Goal: Navigation & Orientation: Find specific page/section

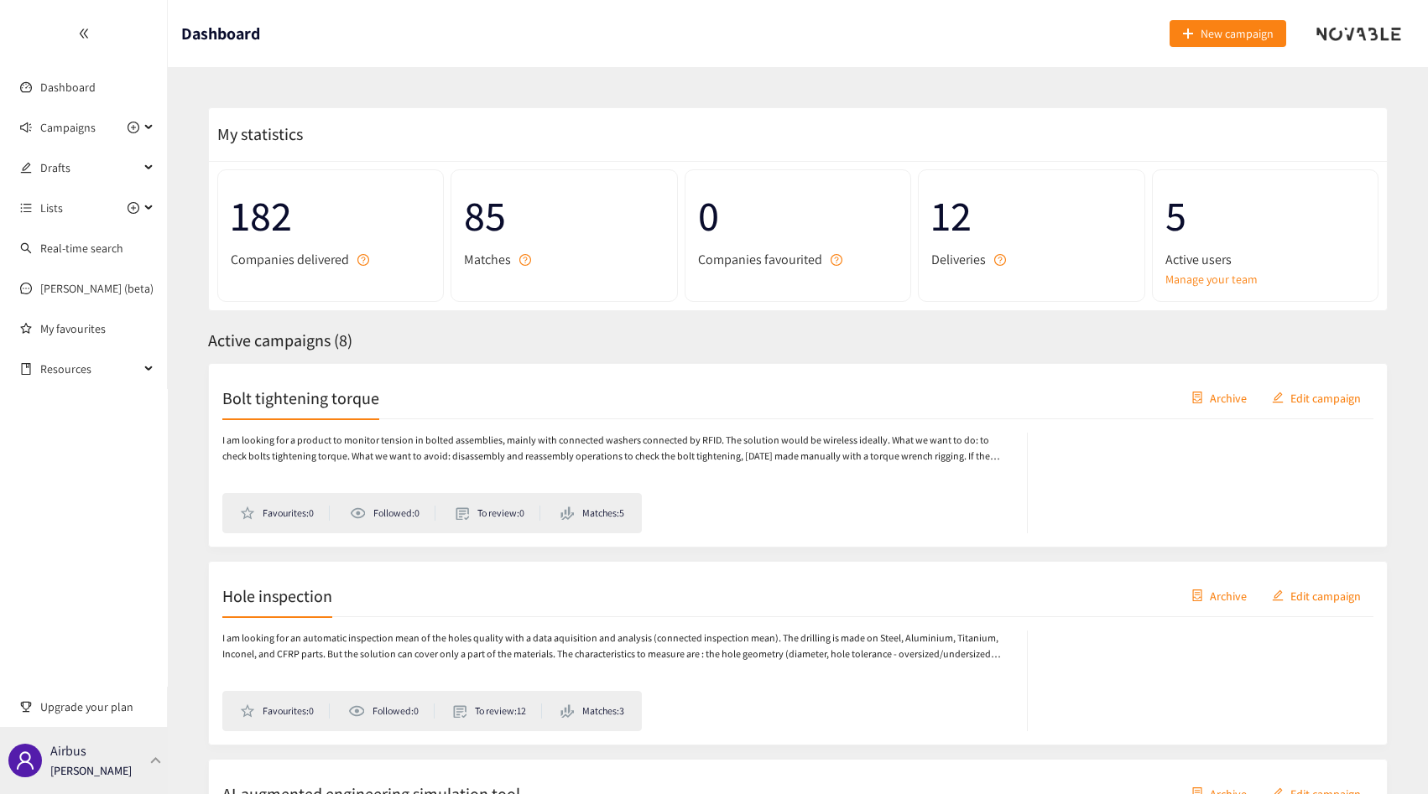
click at [102, 745] on div "Airbus [PERSON_NAME]" at bounding box center [84, 760] width 168 height 67
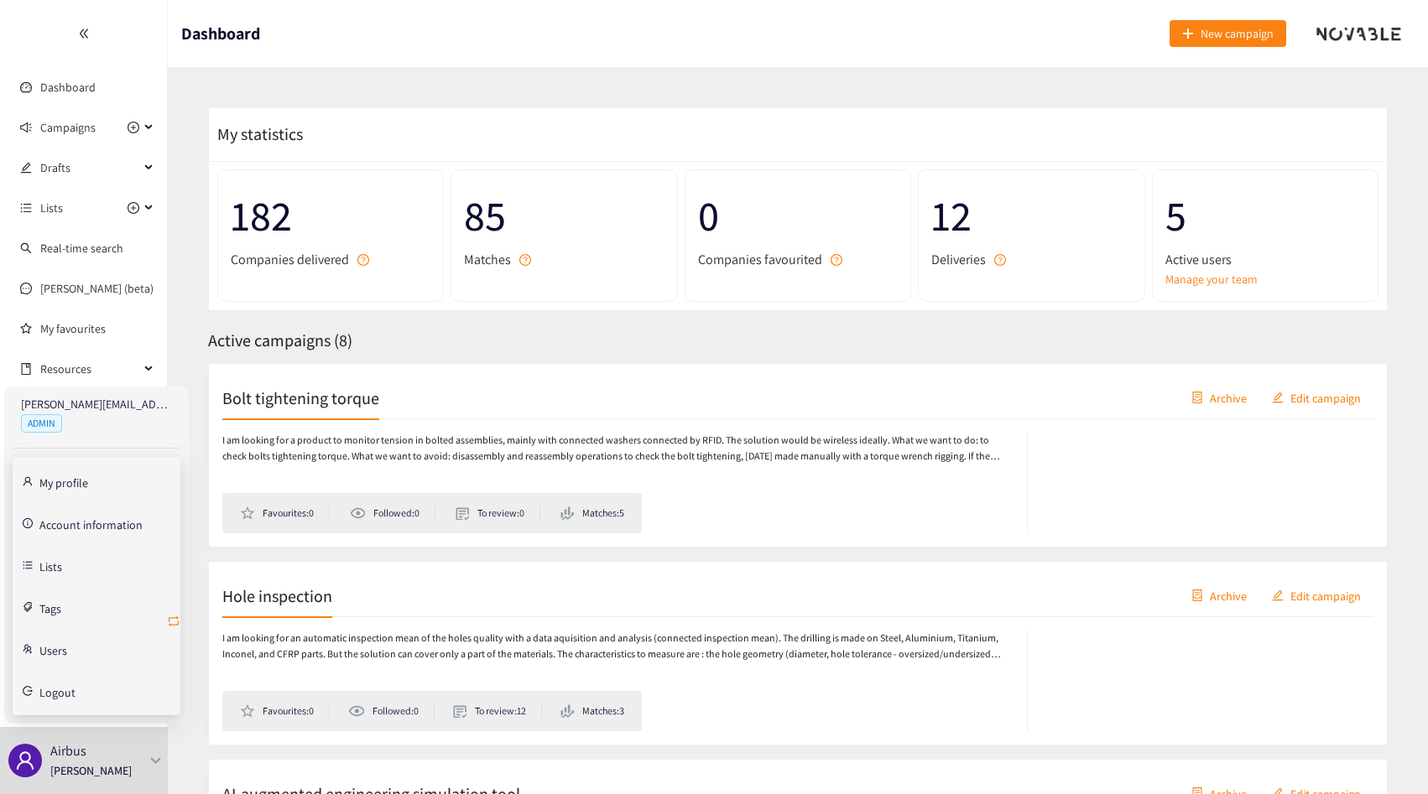
drag, startPoint x: 171, startPoint y: 621, endPoint x: 407, endPoint y: 335, distance: 370.6
click at [407, 335] on body "We value your privacy We use cookies to enhance your browsing experience, serve…" at bounding box center [714, 397] width 1428 height 794
click at [407, 335] on div "Active campaigns ( 8 )" at bounding box center [797, 341] width 1179 height 26
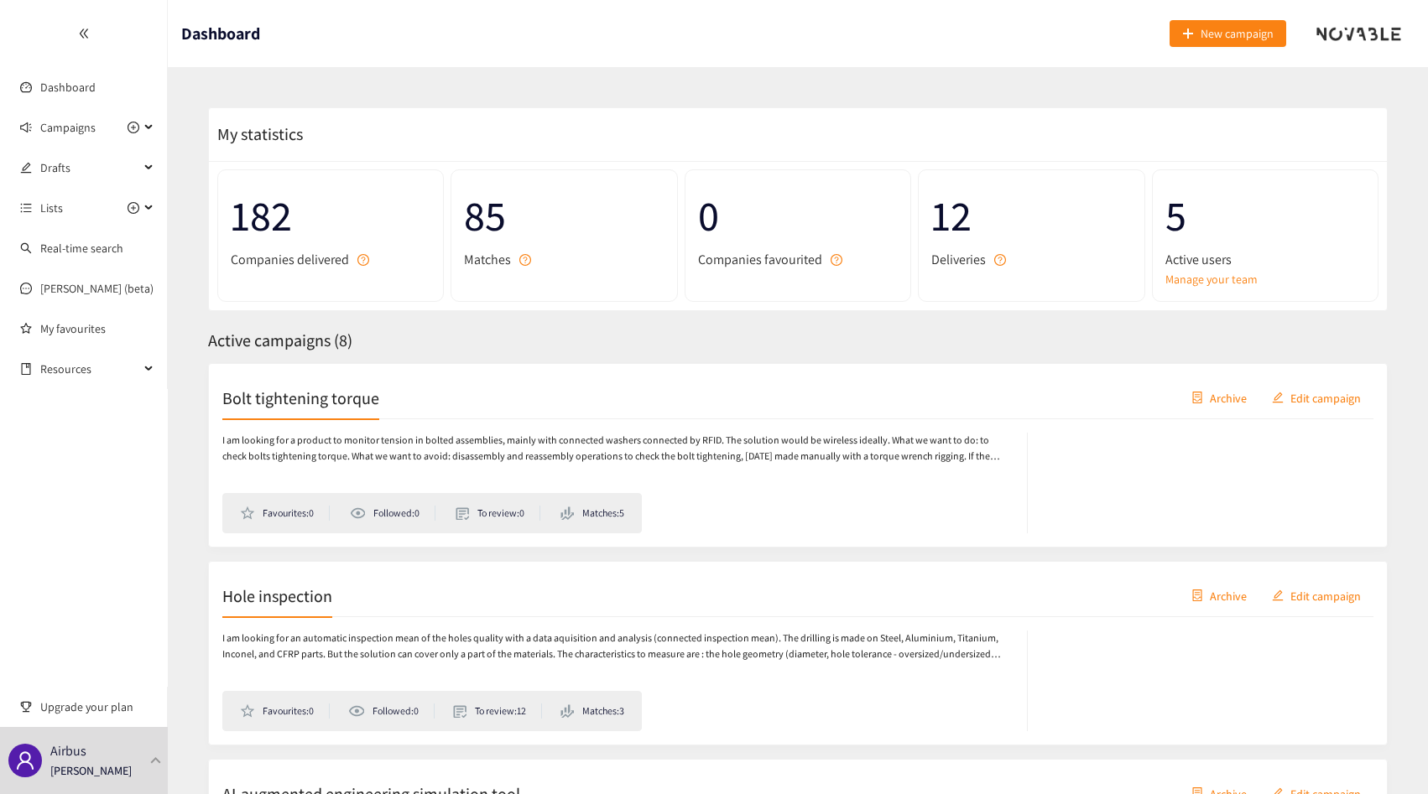
click at [477, 438] on p "I am looking for a product to monitor tension in bolted assemblies, mainly with…" at bounding box center [616, 449] width 788 height 32
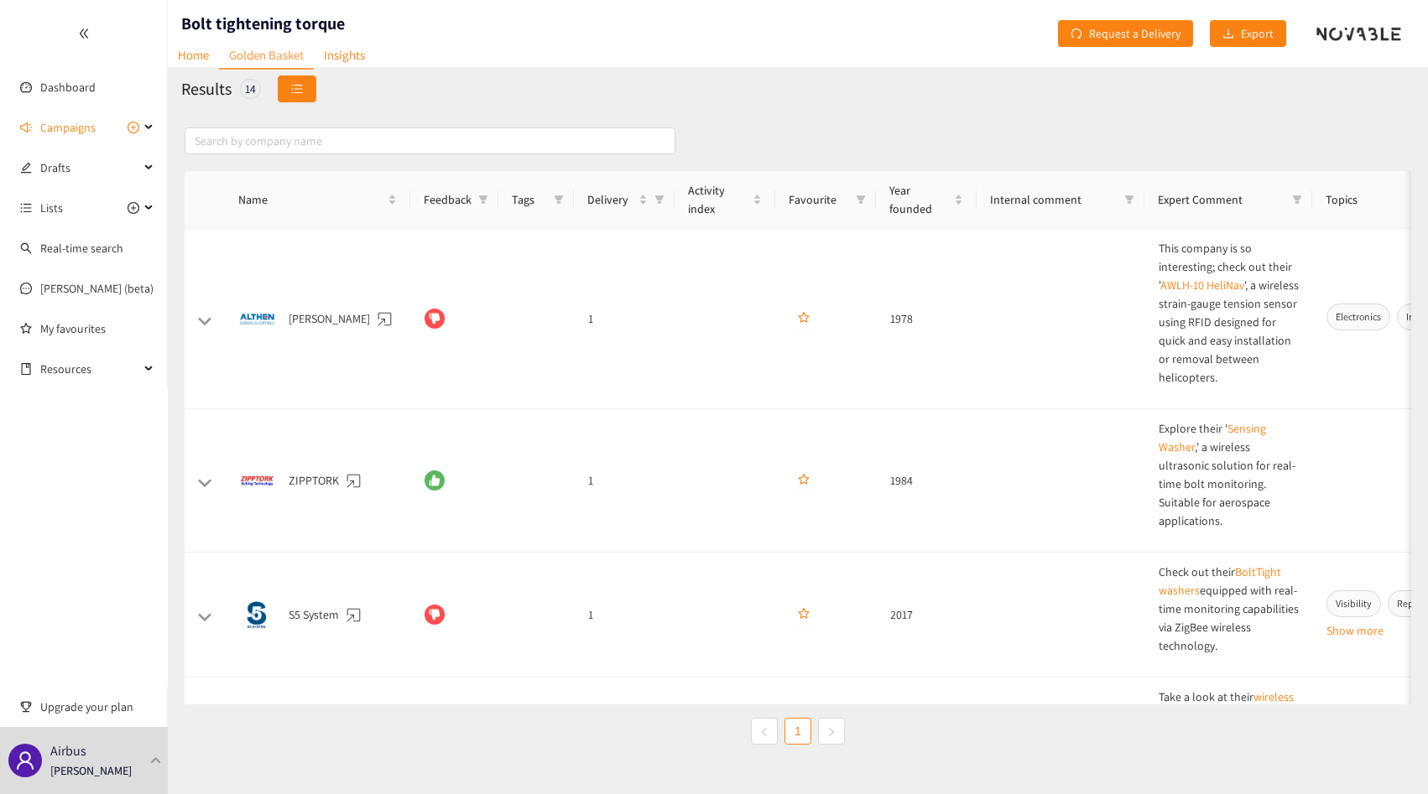
click at [289, 98] on button "button" at bounding box center [297, 88] width 39 height 27
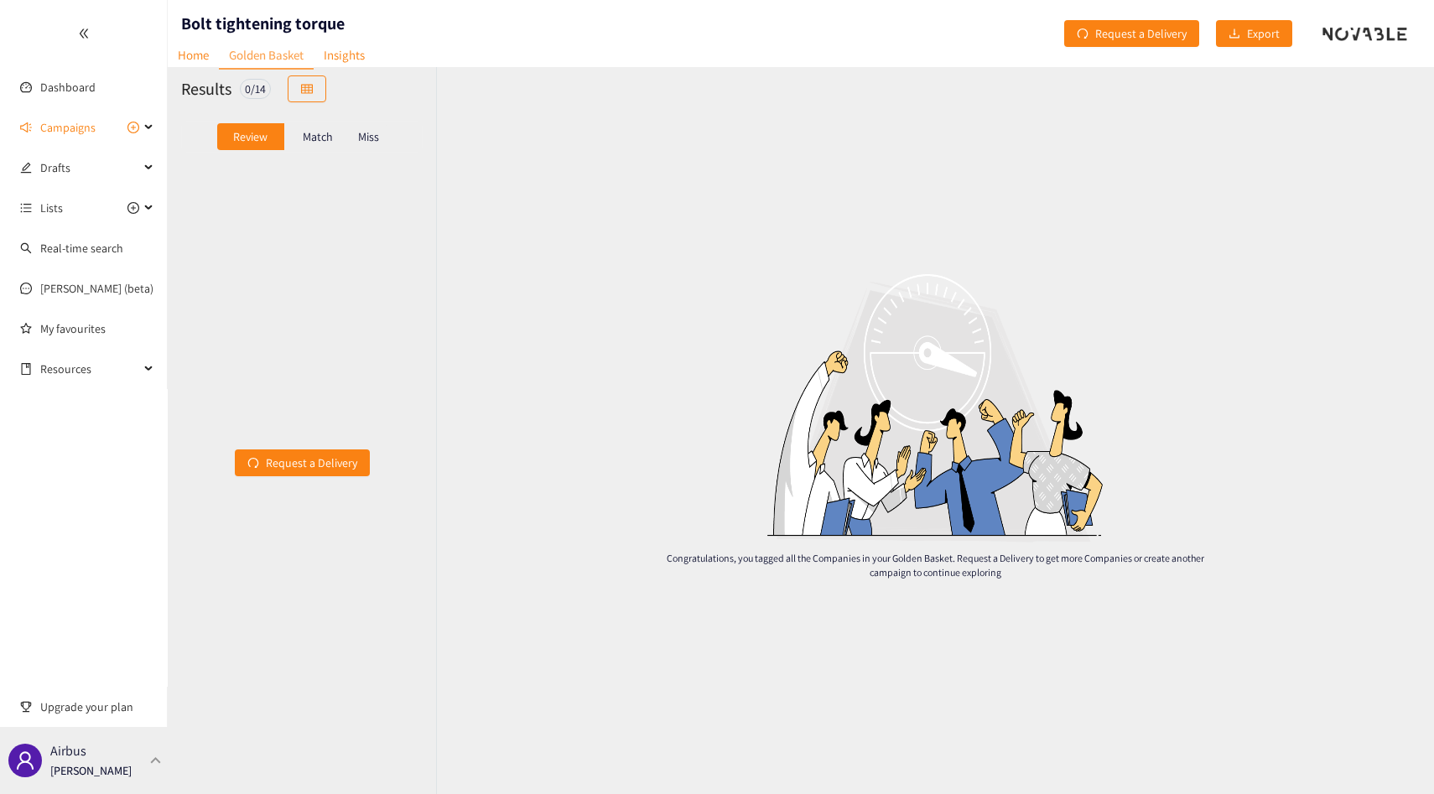
click at [133, 744] on div "Airbus [PERSON_NAME]" at bounding box center [84, 760] width 168 height 67
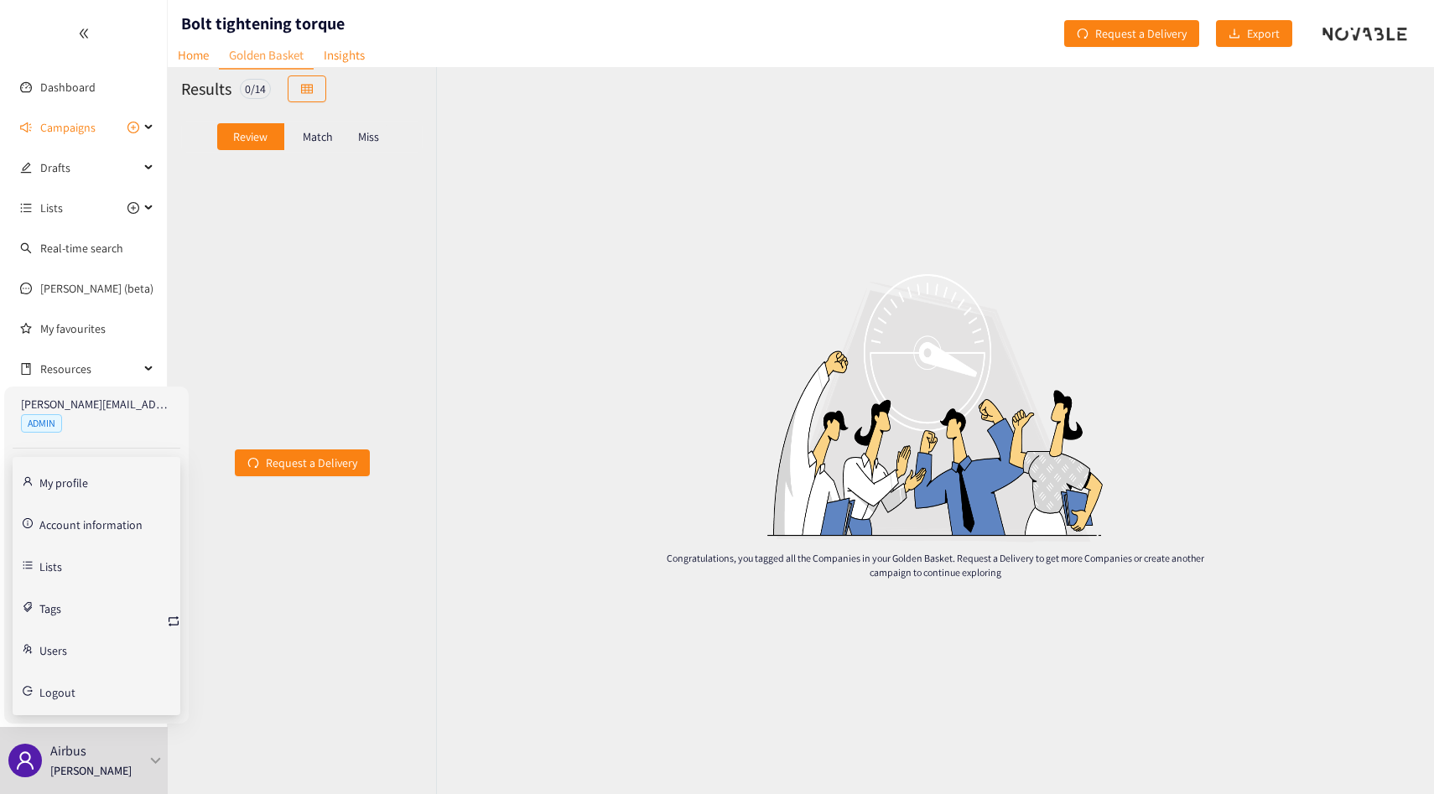
click at [54, 615] on link "Tags" at bounding box center [50, 607] width 22 height 15
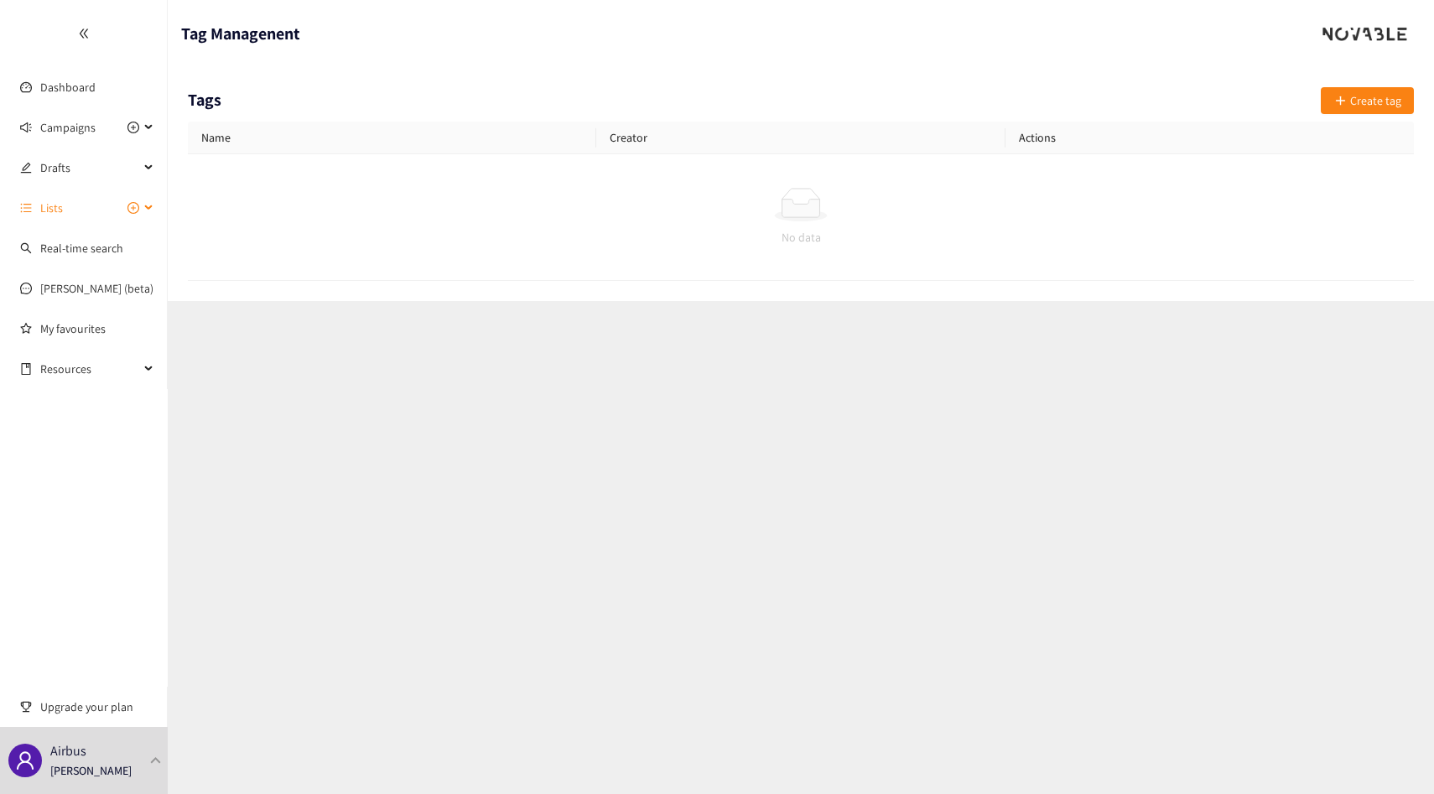
click at [60, 216] on span "Lists" at bounding box center [51, 208] width 23 height 34
click at [73, 110] on ul "Dashboard Campaigns Drafts Lists Real-time search [PERSON_NAME] (beta) My favou…" at bounding box center [84, 194] width 168 height 389
click at [75, 95] on link "Dashboard" at bounding box center [67, 87] width 55 height 15
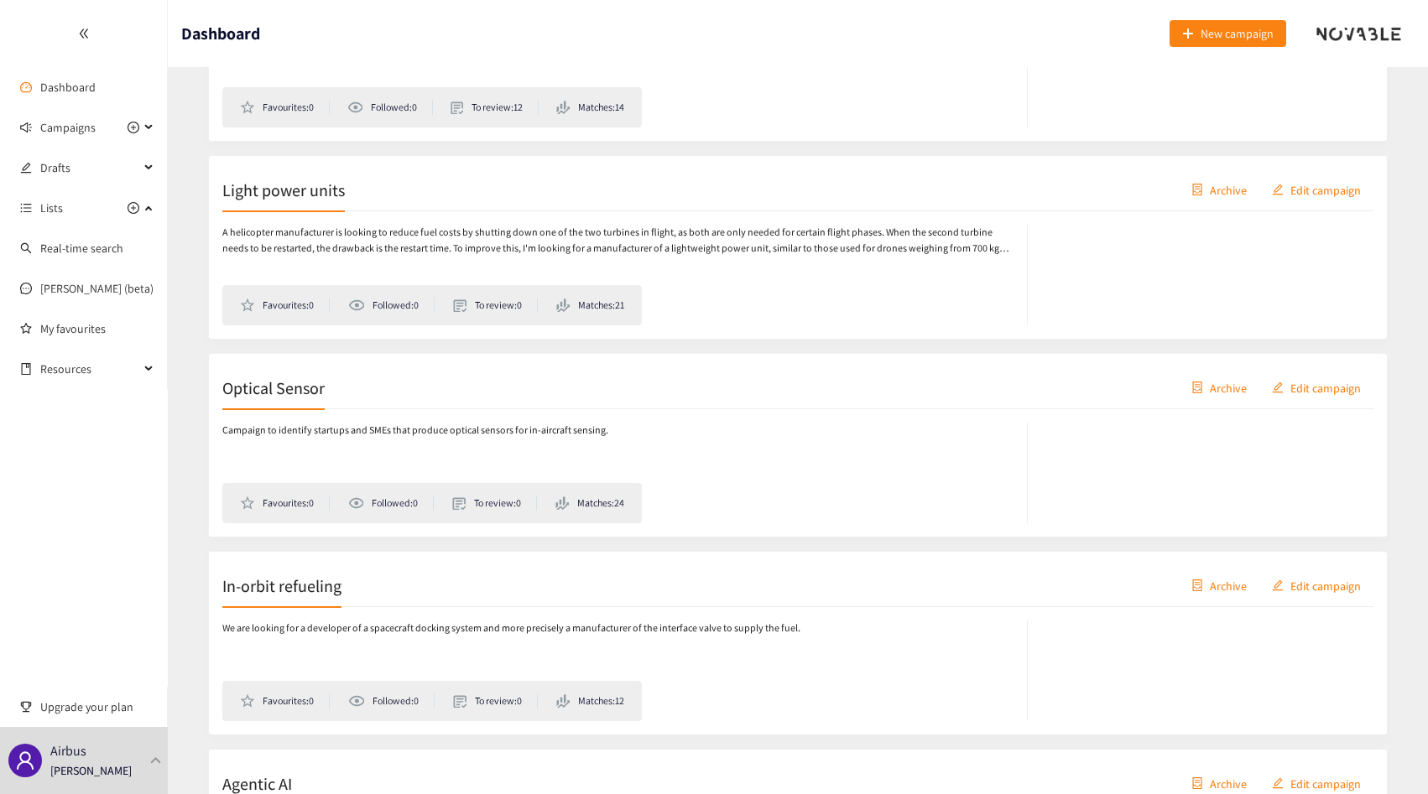
scroll to position [1212, 0]
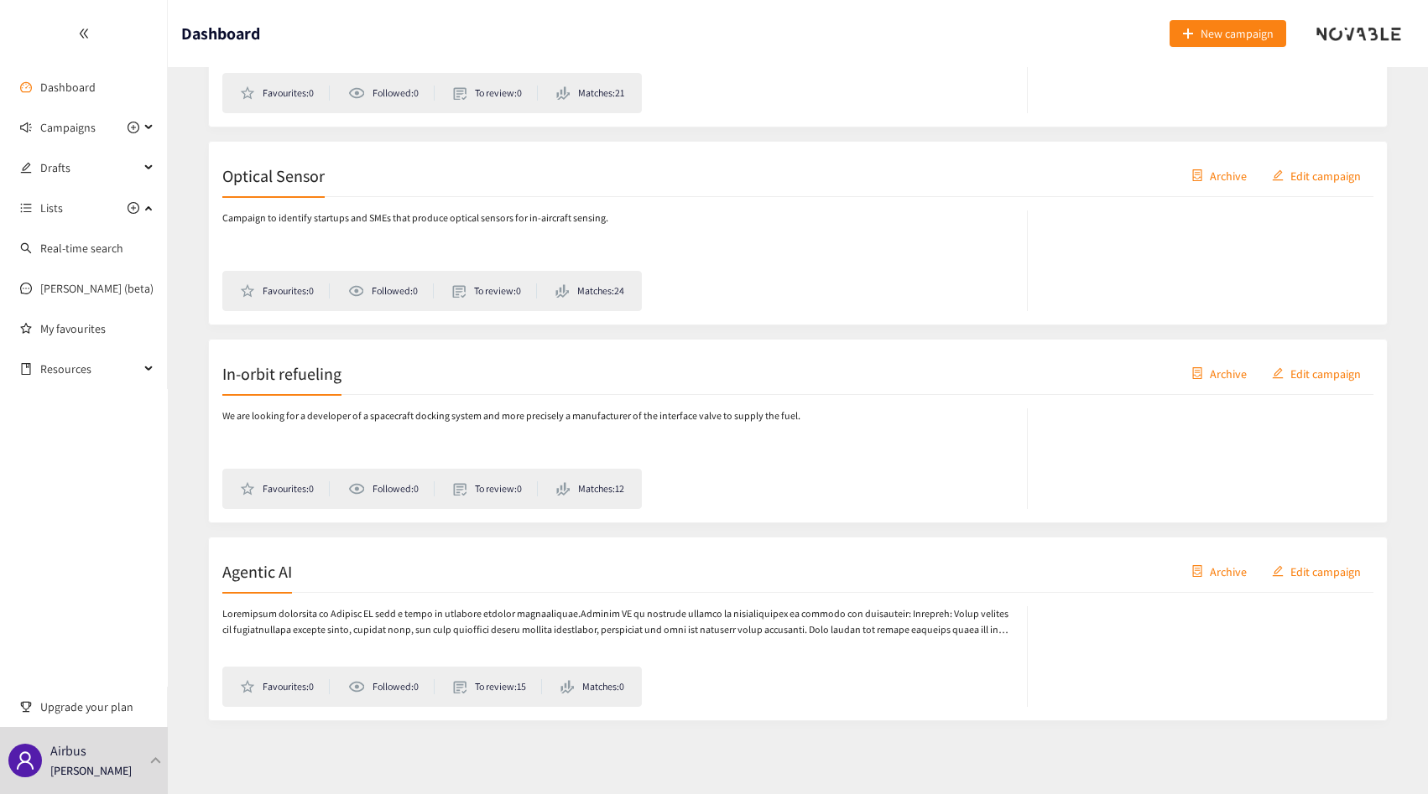
click at [330, 577] on div "Agentic AI Archive Edit campaign" at bounding box center [797, 572] width 1151 height 42
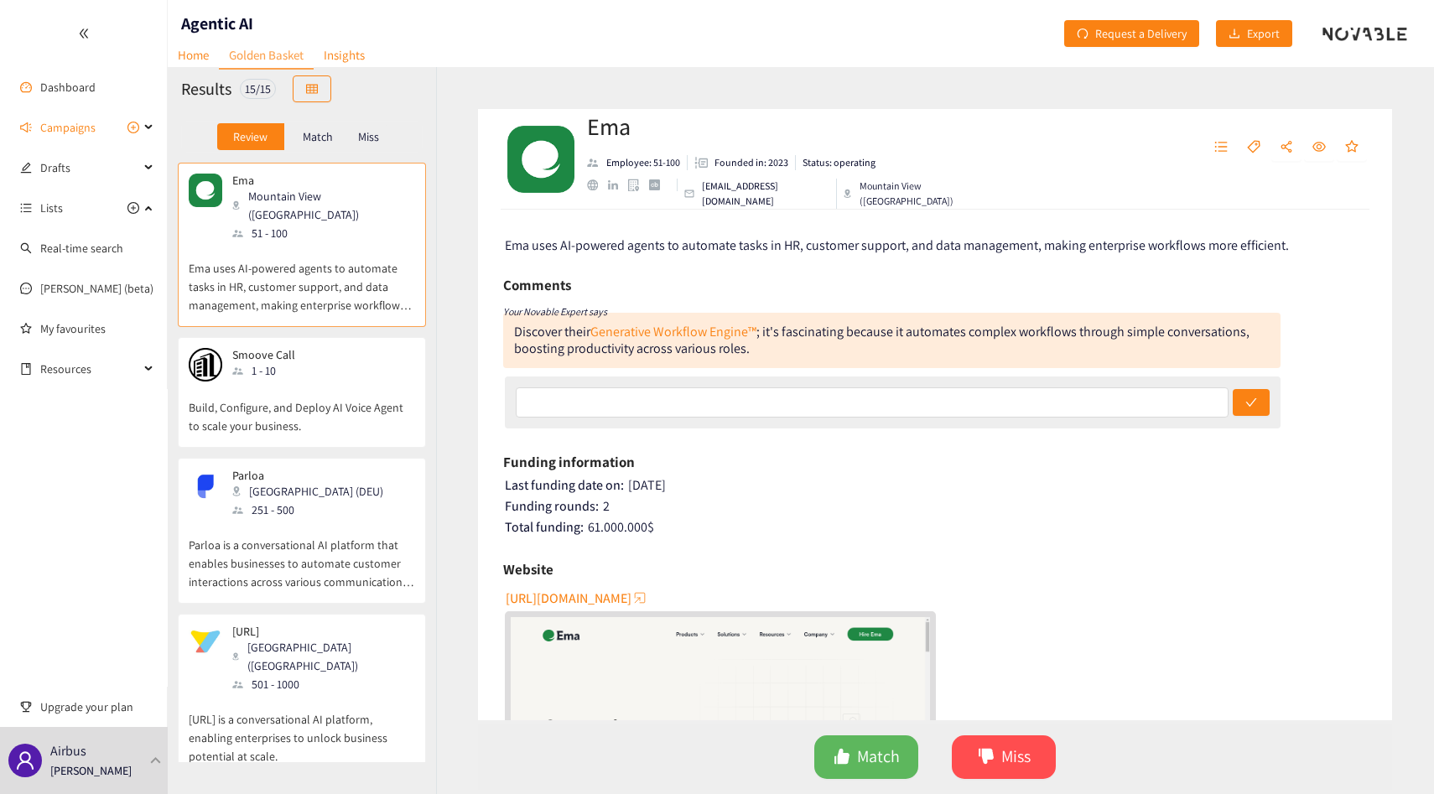
click at [219, 29] on nav "Home Golden Basket Insights" at bounding box center [271, 30] width 207 height 17
click at [220, 22] on nav "Home Golden Basket Insights" at bounding box center [271, 30] width 207 height 17
click at [230, 9] on div "Agentic AI" at bounding box center [211, 33] width 86 height 67
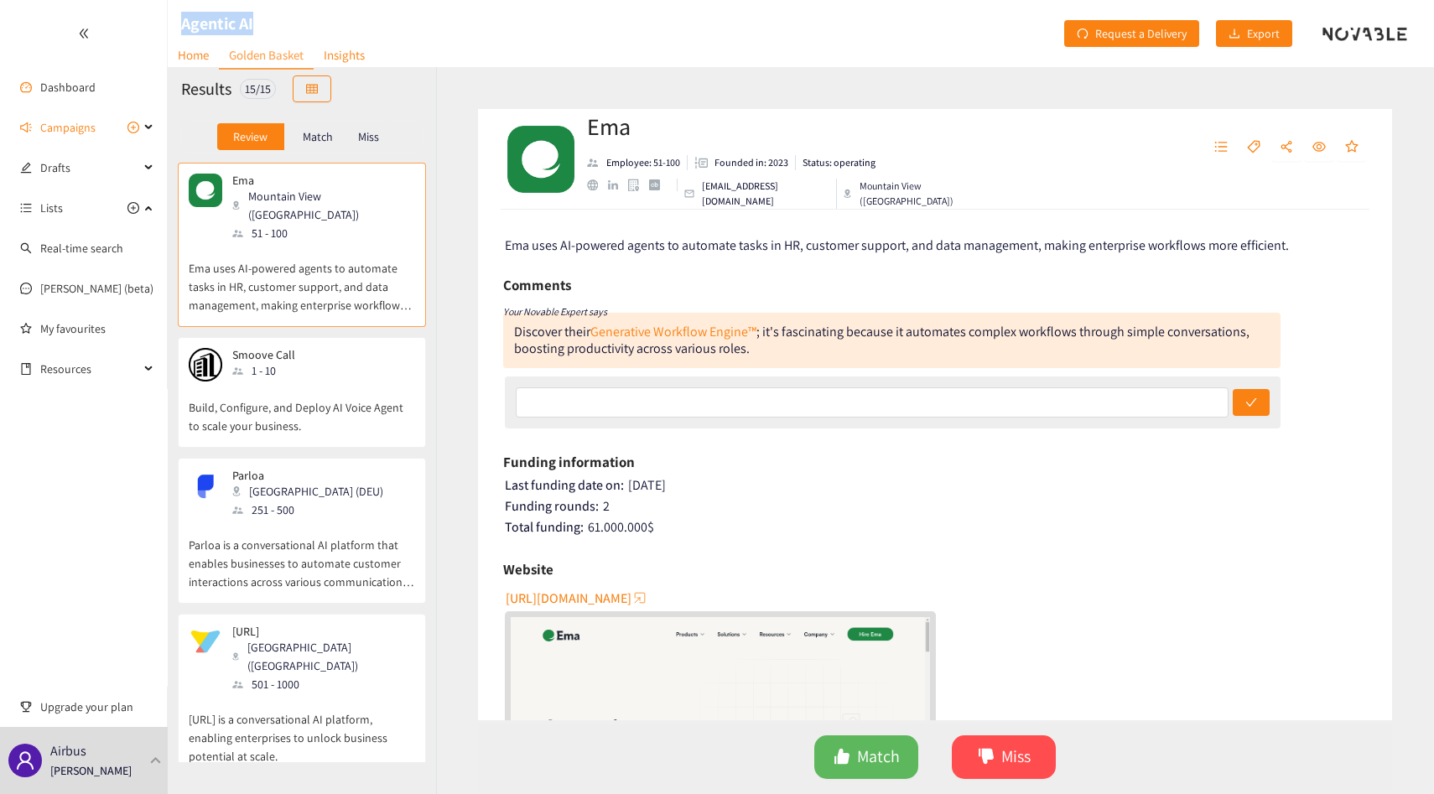
click at [230, 9] on div "Agentic AI" at bounding box center [211, 33] width 86 height 67
copy h1 "Agentic AI"
click at [184, 48] on link "Home" at bounding box center [193, 55] width 51 height 26
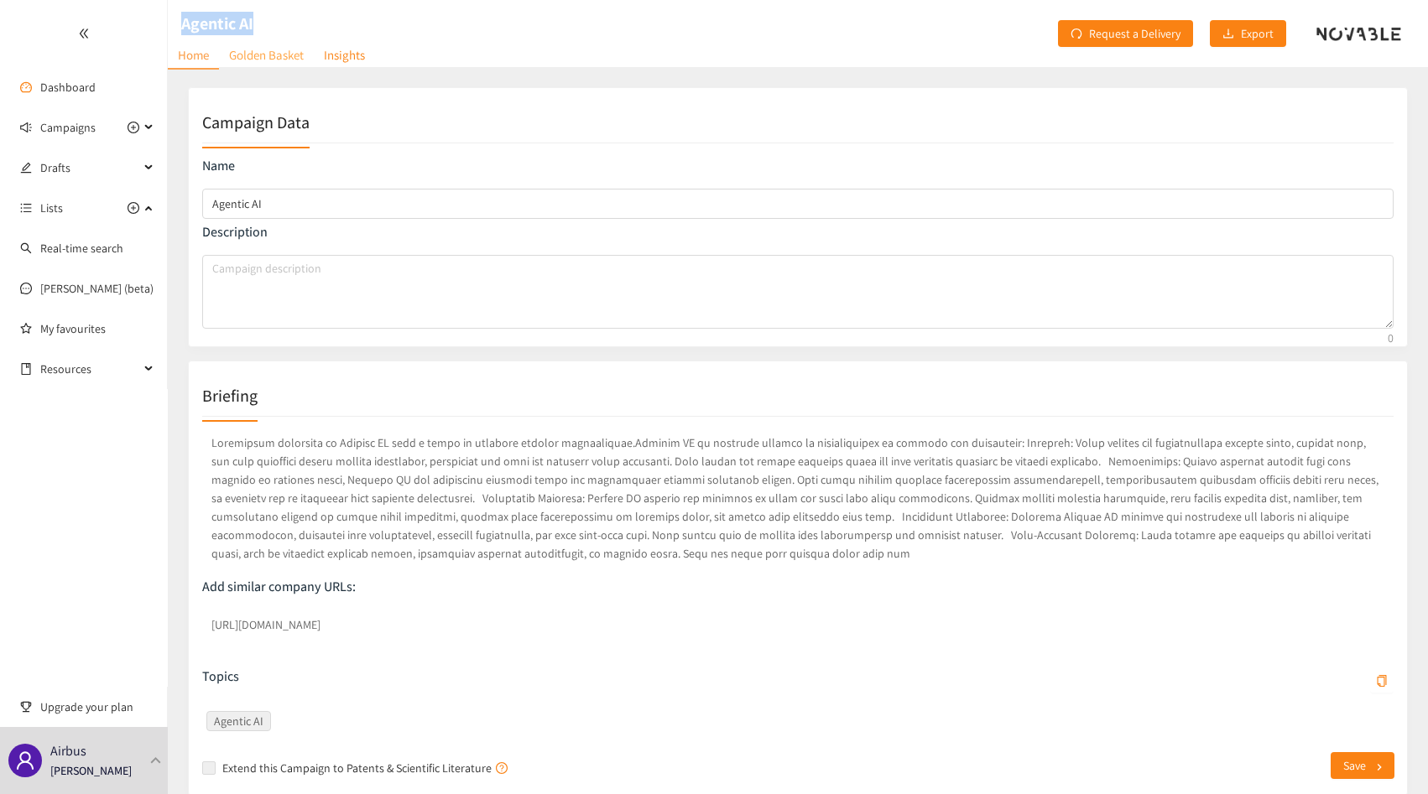
click at [268, 62] on link "Golden Basket" at bounding box center [266, 55] width 95 height 26
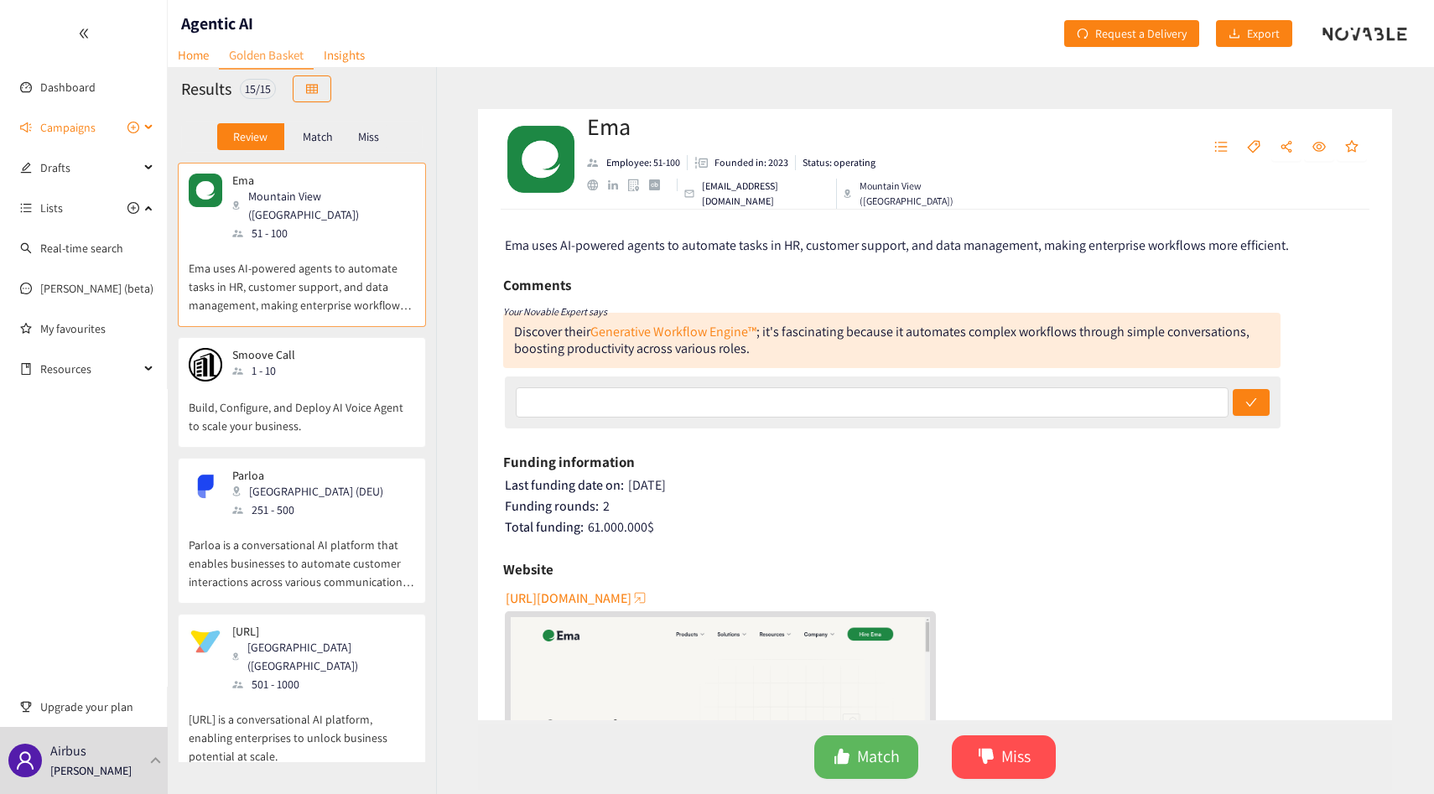
click at [71, 123] on span "Campaigns" at bounding box center [67, 128] width 55 height 34
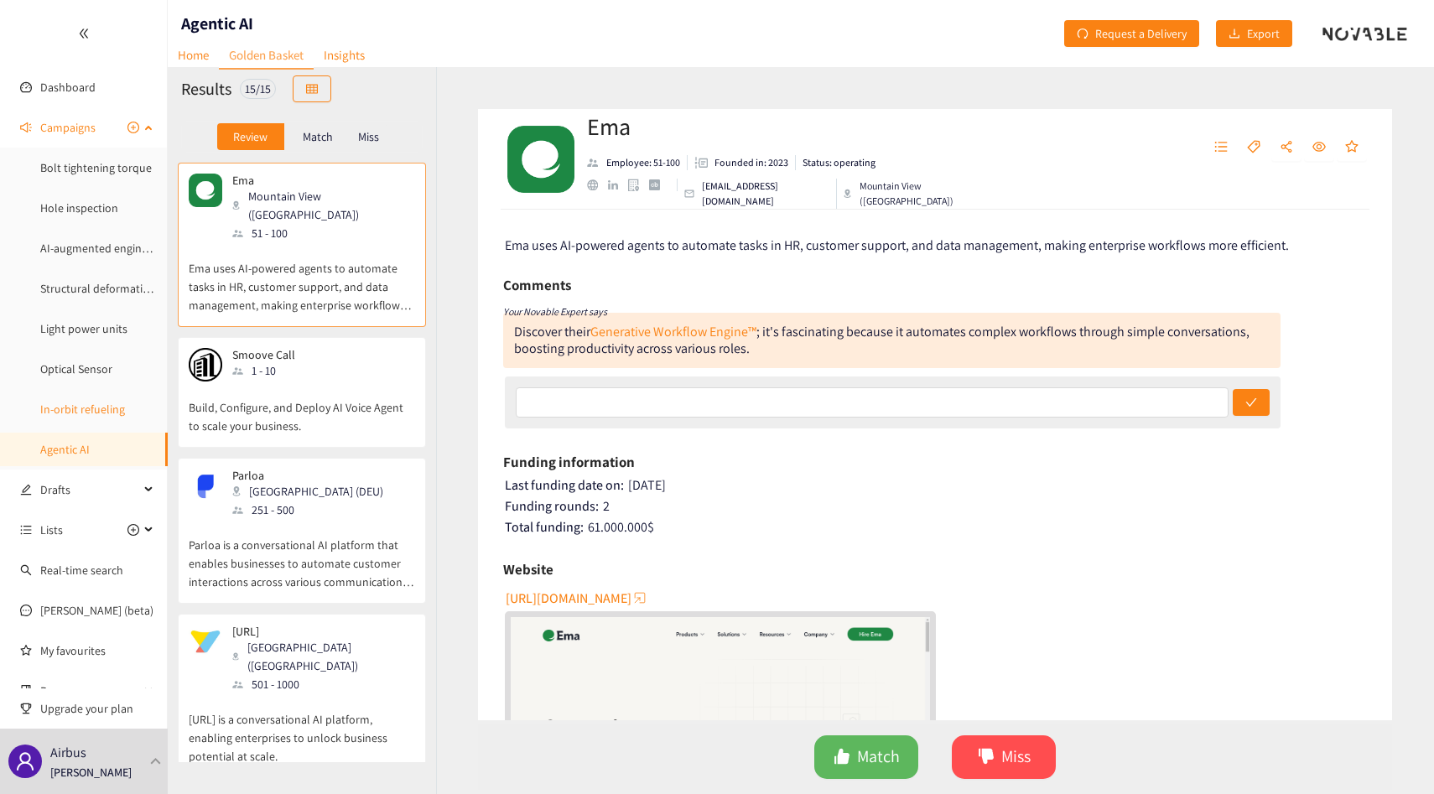
click at [95, 407] on link "In-orbit refueling" at bounding box center [82, 409] width 85 height 15
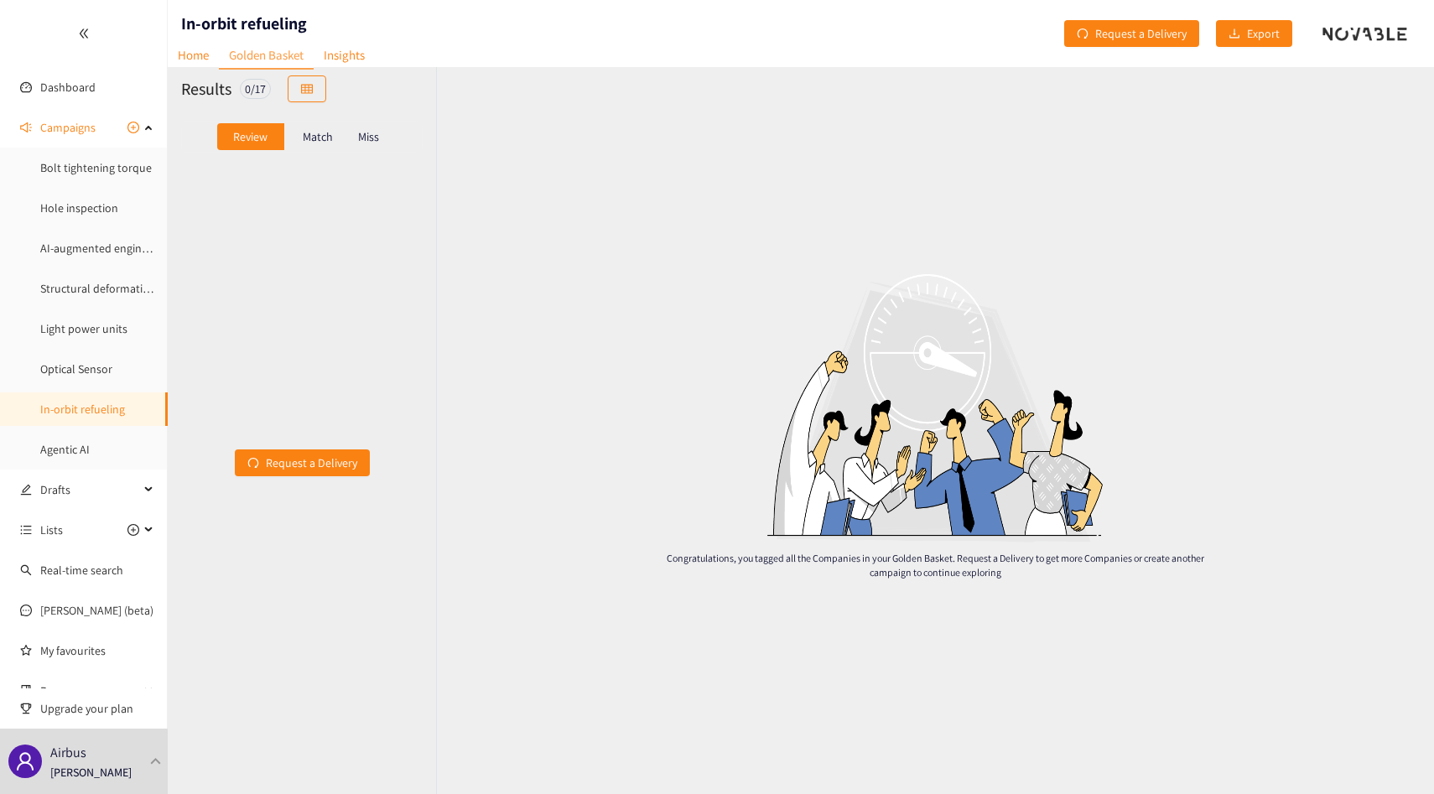
click at [261, 18] on h1 "In-orbit refueling" at bounding box center [244, 23] width 126 height 23
copy h1 "In-orbit refueling"
click at [319, 146] on div "Match" at bounding box center [317, 136] width 67 height 27
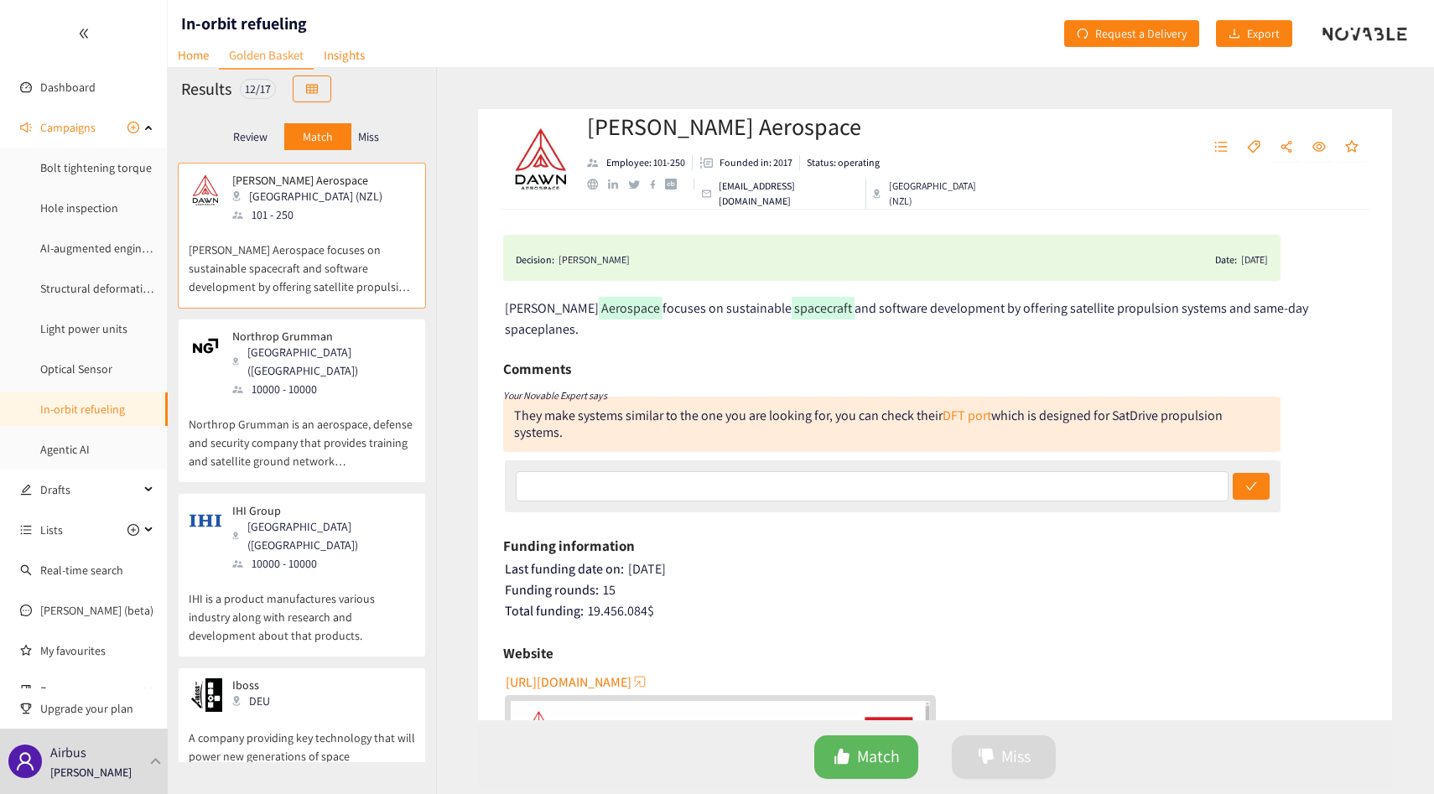
click at [269, 22] on nav "Home Golden Basket Insights" at bounding box center [271, 30] width 207 height 17
click at [96, 375] on link "Optical Sensor" at bounding box center [76, 369] width 72 height 15
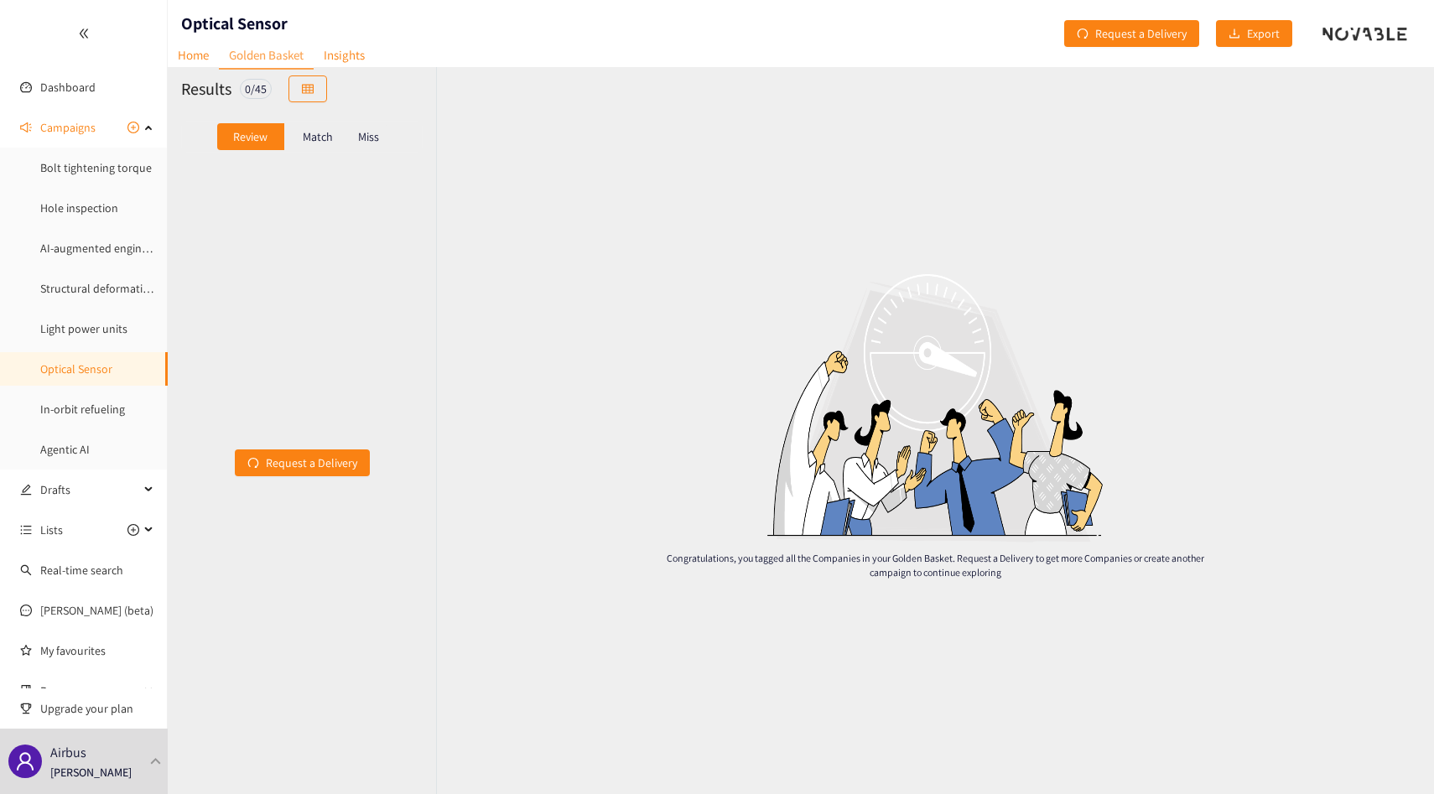
click at [221, 20] on h1 "Optical Sensor" at bounding box center [234, 23] width 107 height 23
copy h1 "Optical Sensor"
click at [328, 146] on div "Match" at bounding box center [317, 136] width 67 height 27
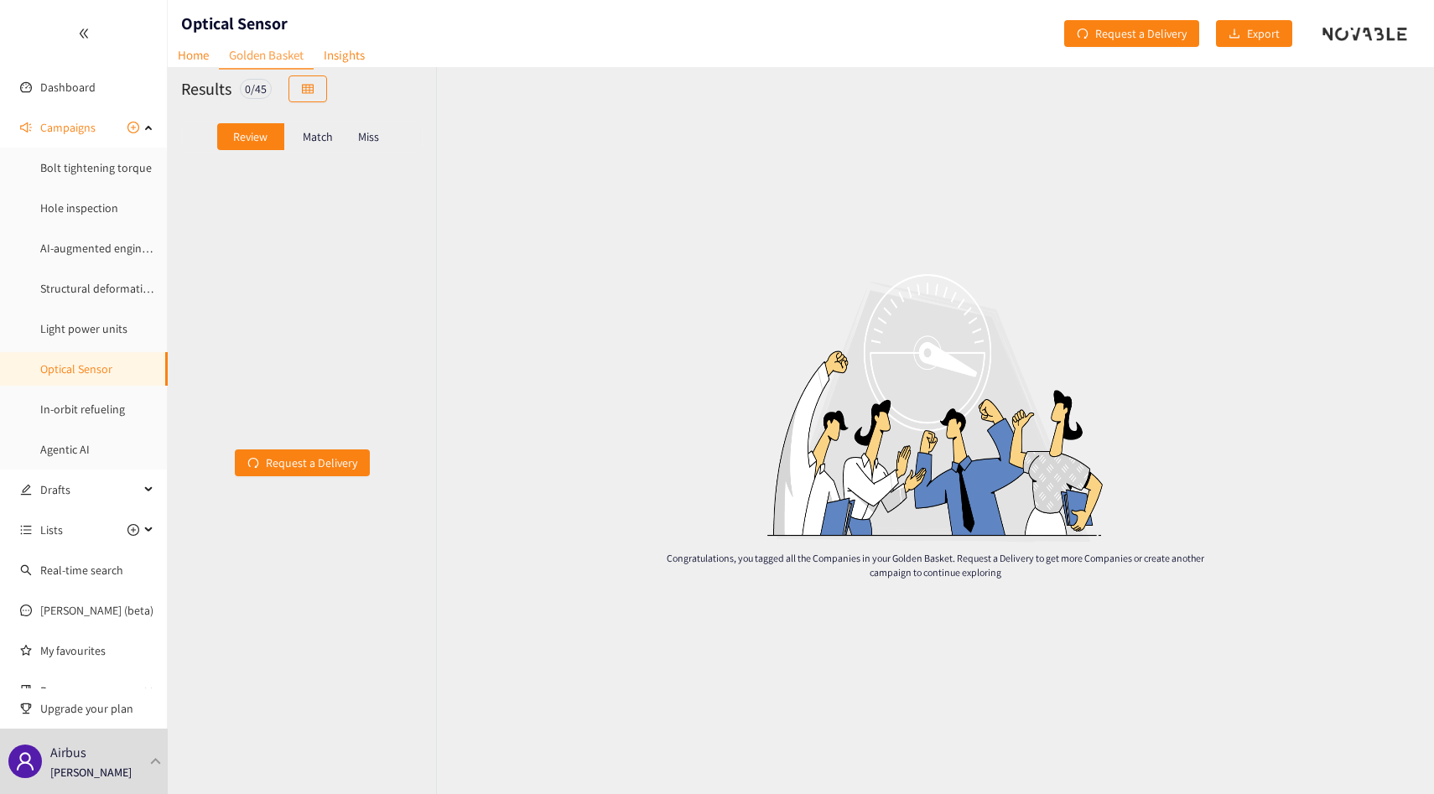
click at [328, 146] on div "Match" at bounding box center [317, 136] width 67 height 27
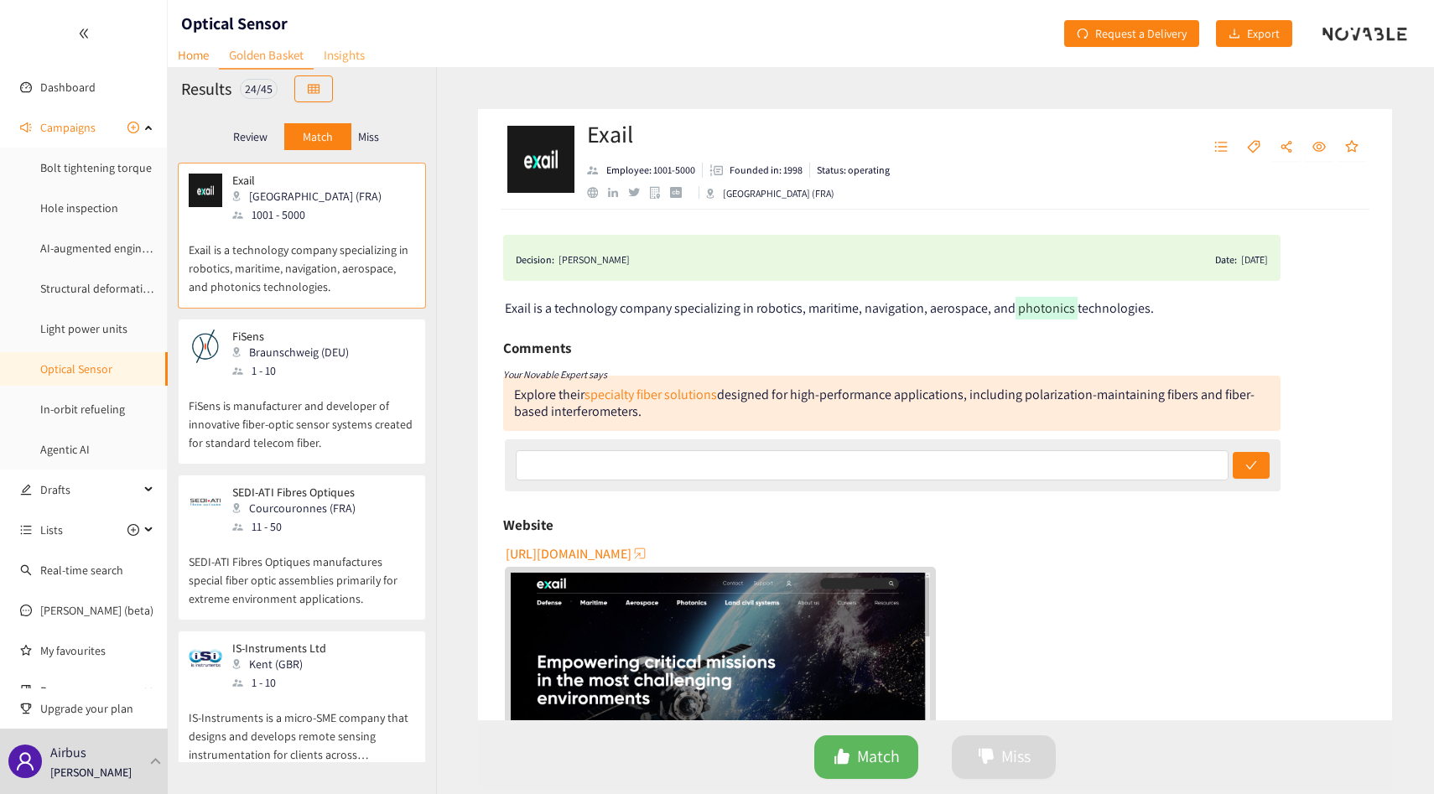
click at [349, 58] on link "Insights" at bounding box center [344, 55] width 61 height 26
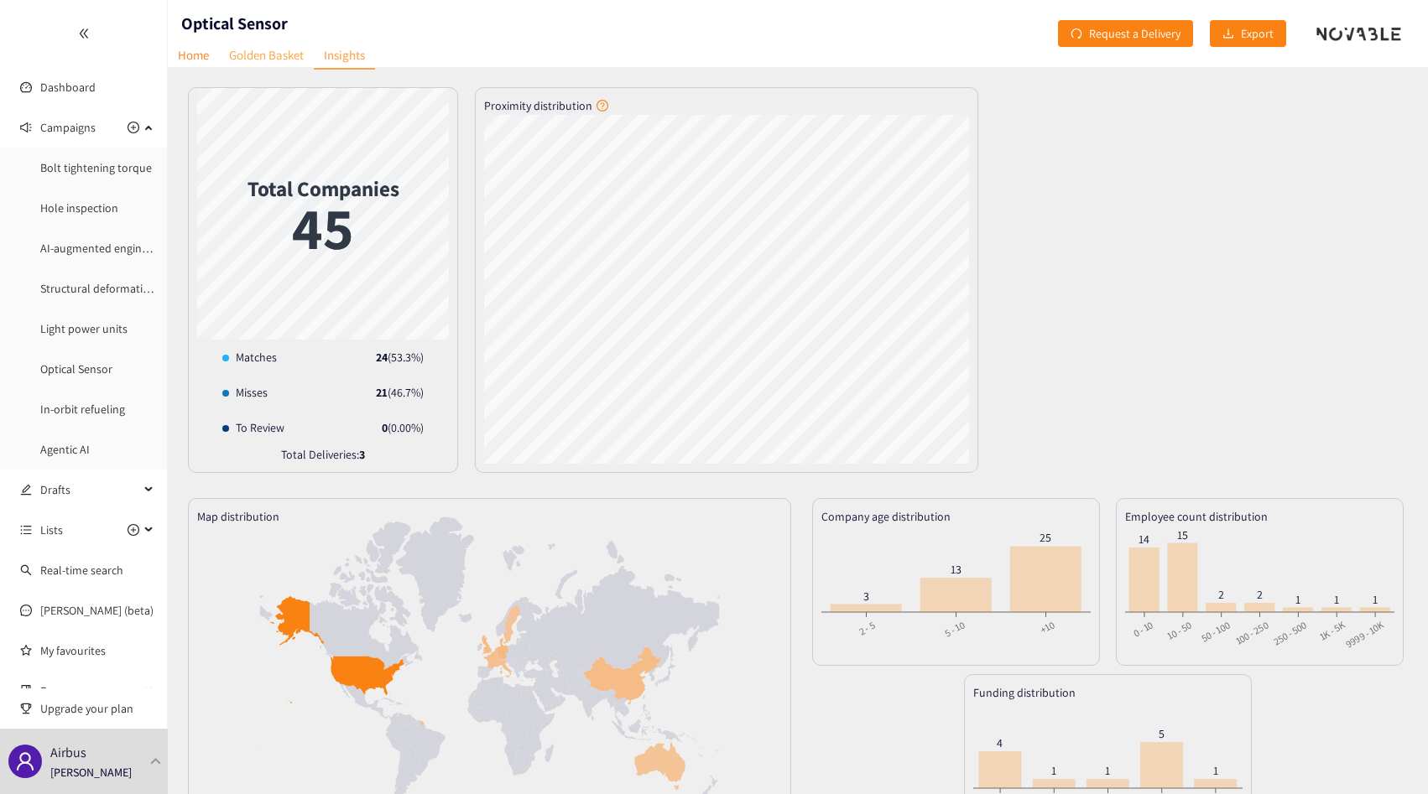
click at [264, 53] on link "Golden Basket" at bounding box center [266, 55] width 95 height 26
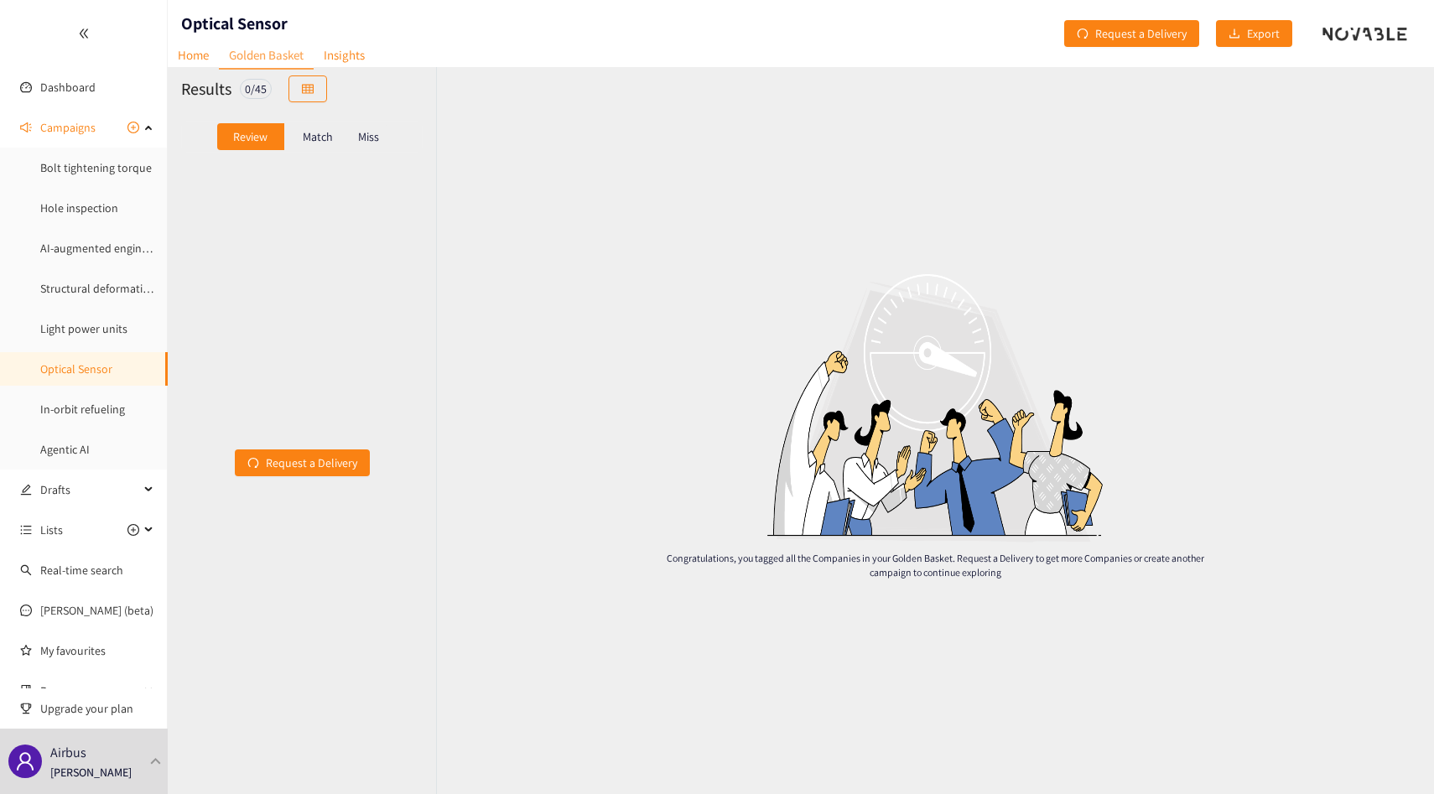
click at [340, 137] on div "Match" at bounding box center [317, 136] width 67 height 27
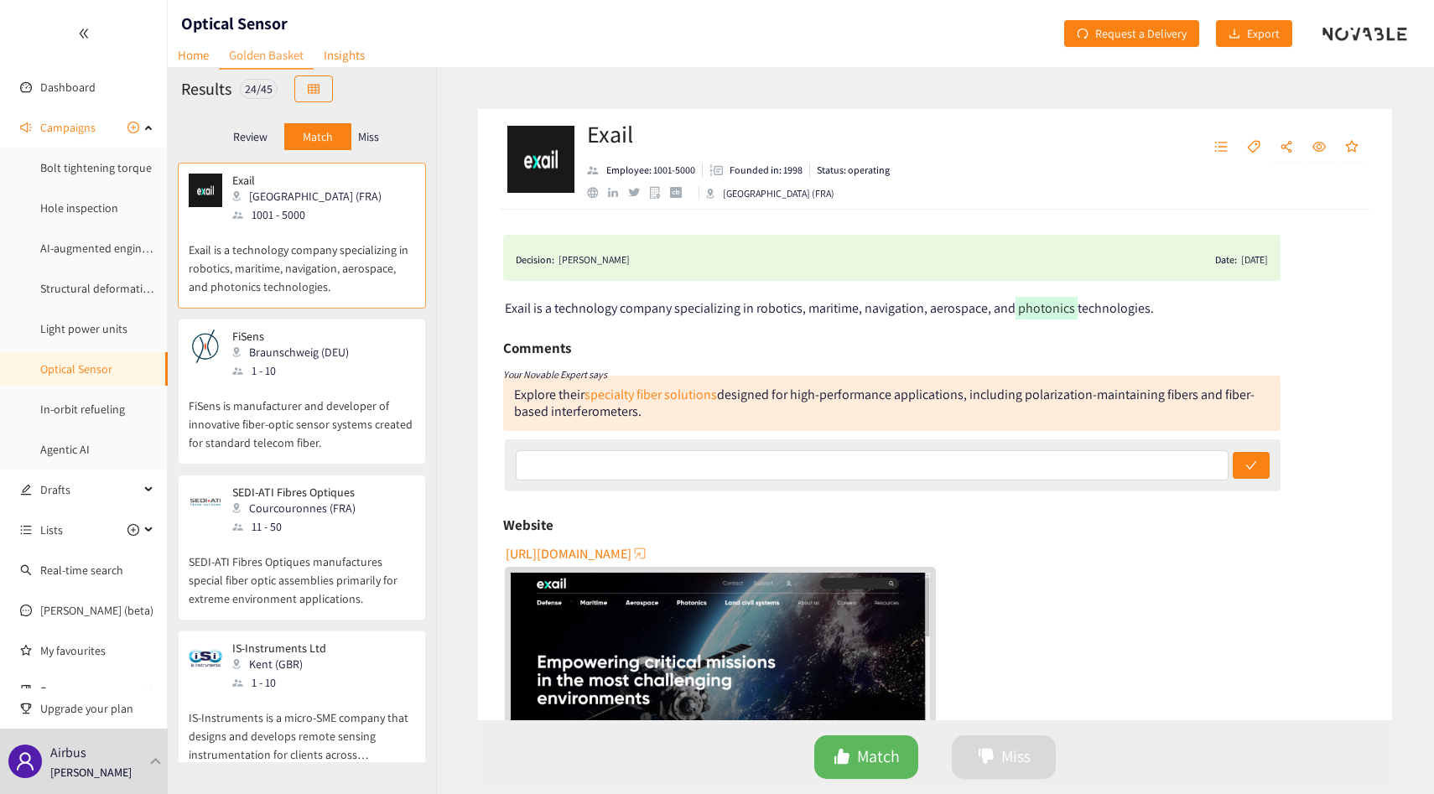
click at [364, 138] on p "Miss" at bounding box center [368, 136] width 21 height 13
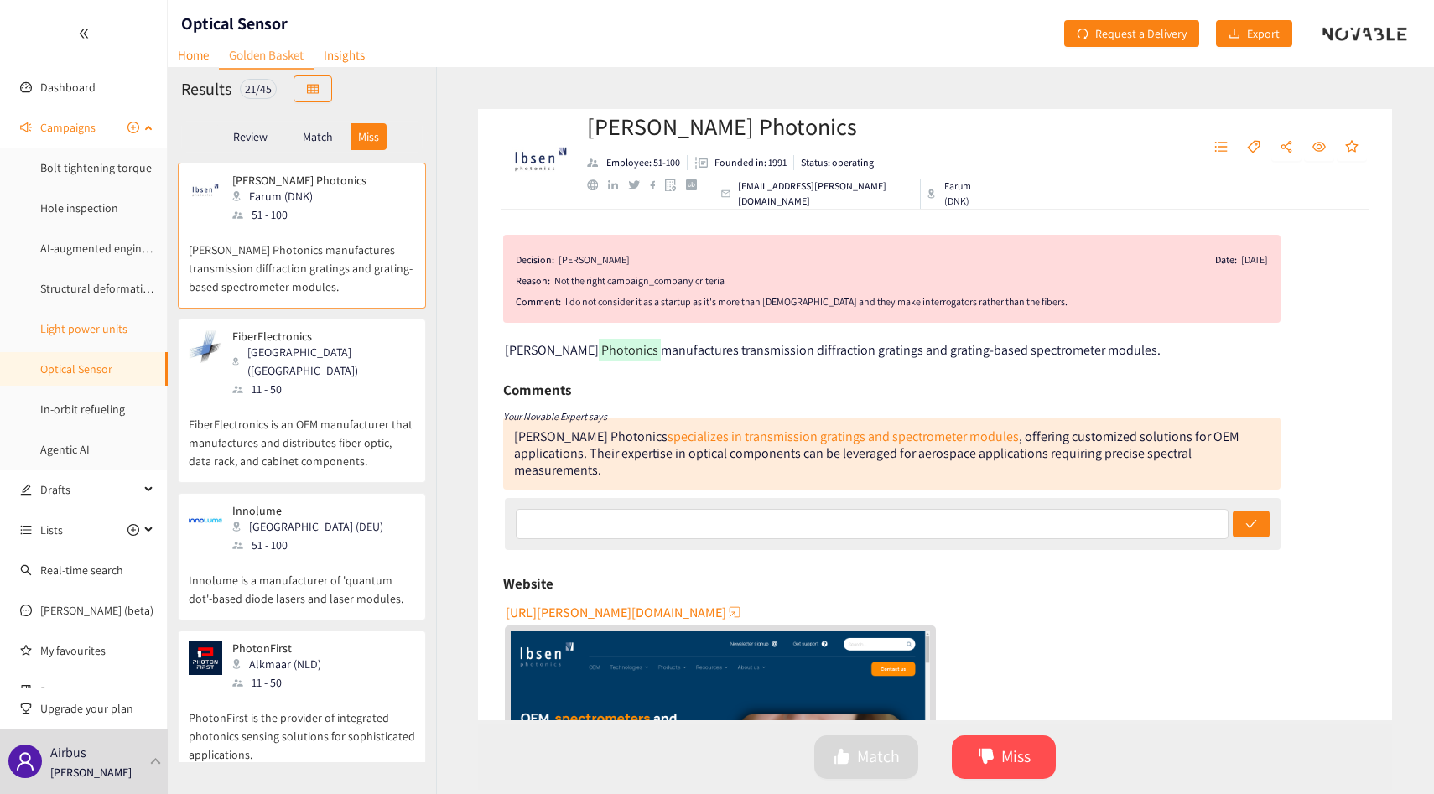
click at [104, 321] on link "Light power units" at bounding box center [83, 328] width 87 height 15
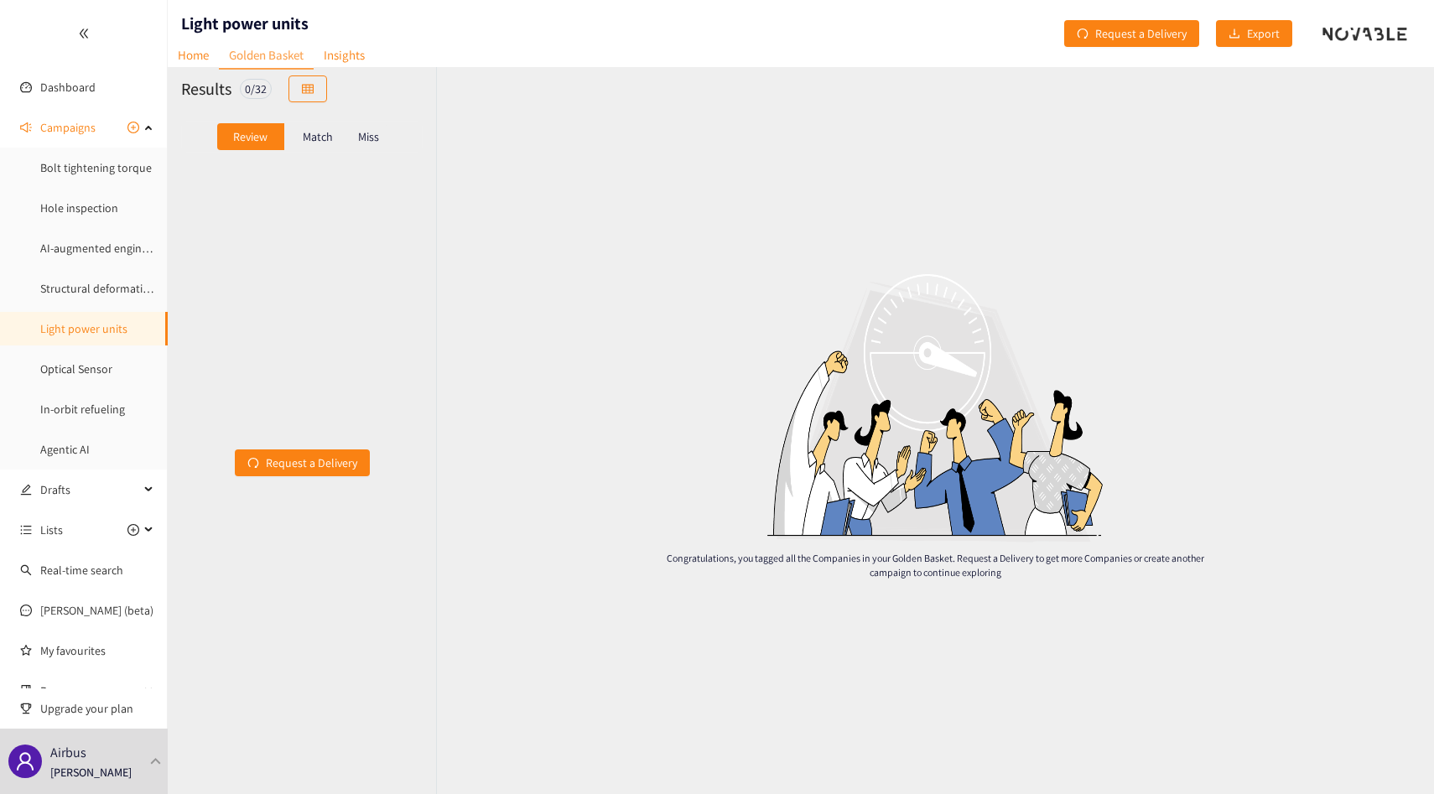
click at [267, 24] on nav "Home Golden Basket Insights" at bounding box center [271, 30] width 207 height 17
click at [271, 14] on h1 "Light power units" at bounding box center [244, 23] width 127 height 23
copy h1 "Light power units"
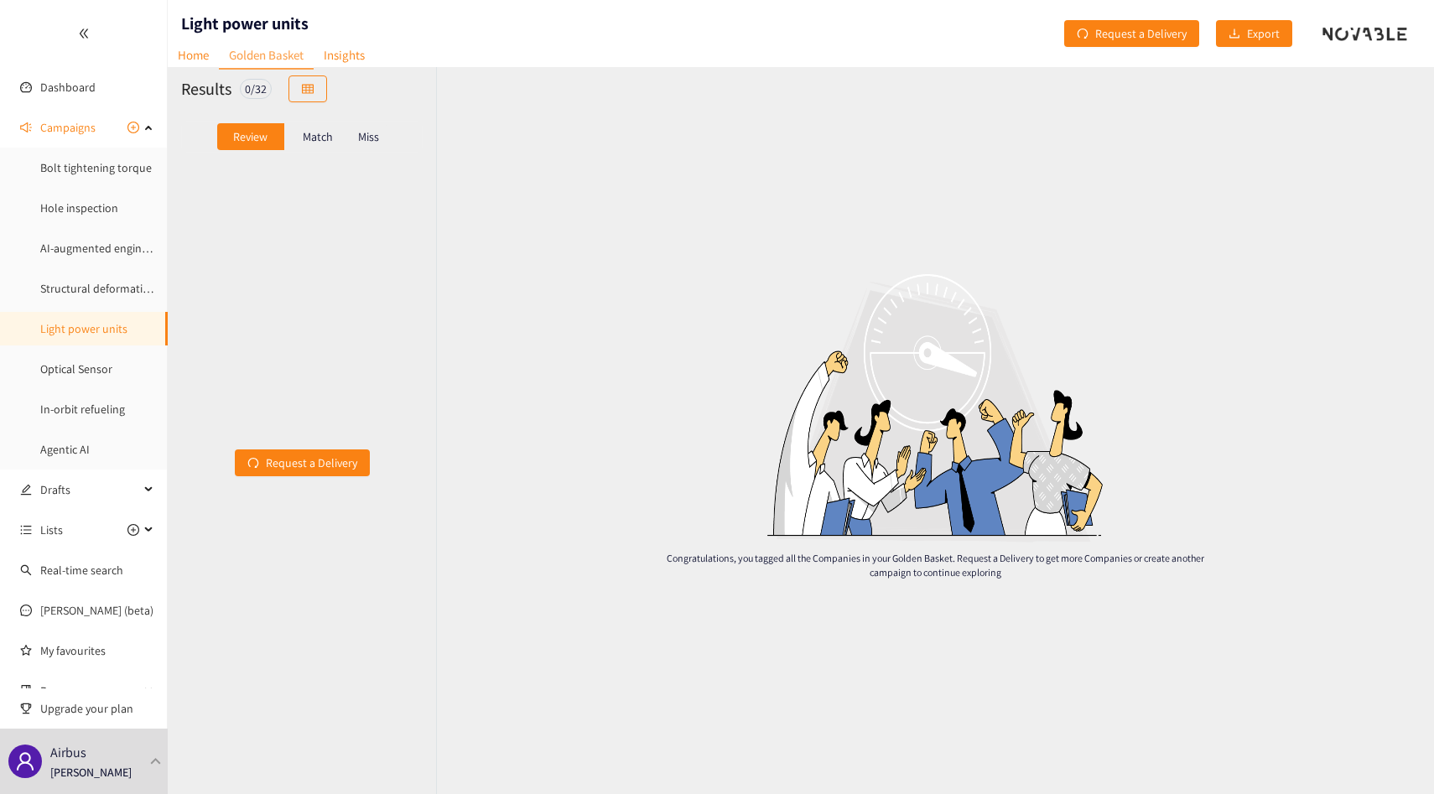
click at [325, 140] on p "Match" at bounding box center [318, 136] width 30 height 13
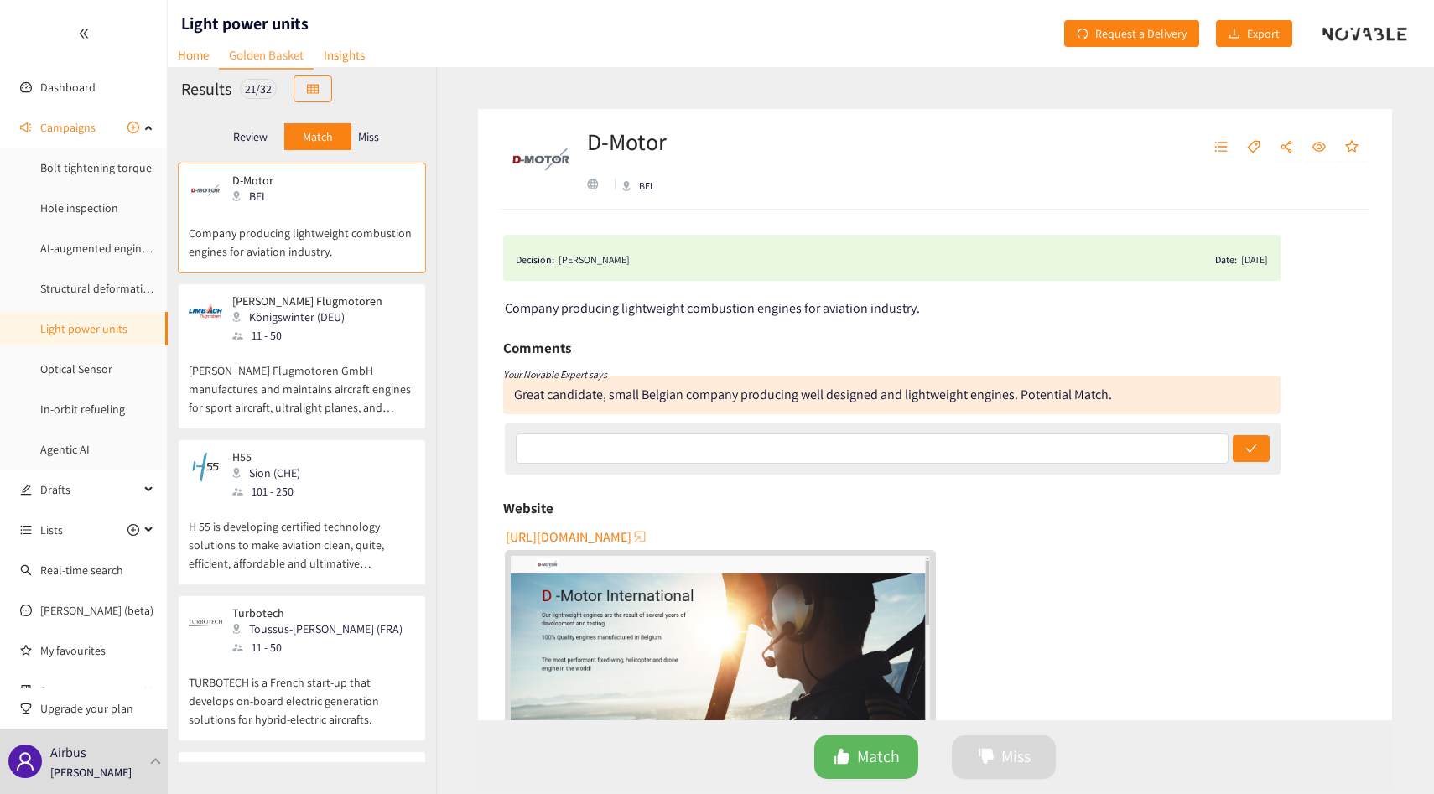
click at [359, 41] on header "Light power units Home Golden Basket Insights Request a Delivery Export" at bounding box center [801, 33] width 1267 height 67
click at [357, 45] on link "Insights" at bounding box center [344, 55] width 61 height 26
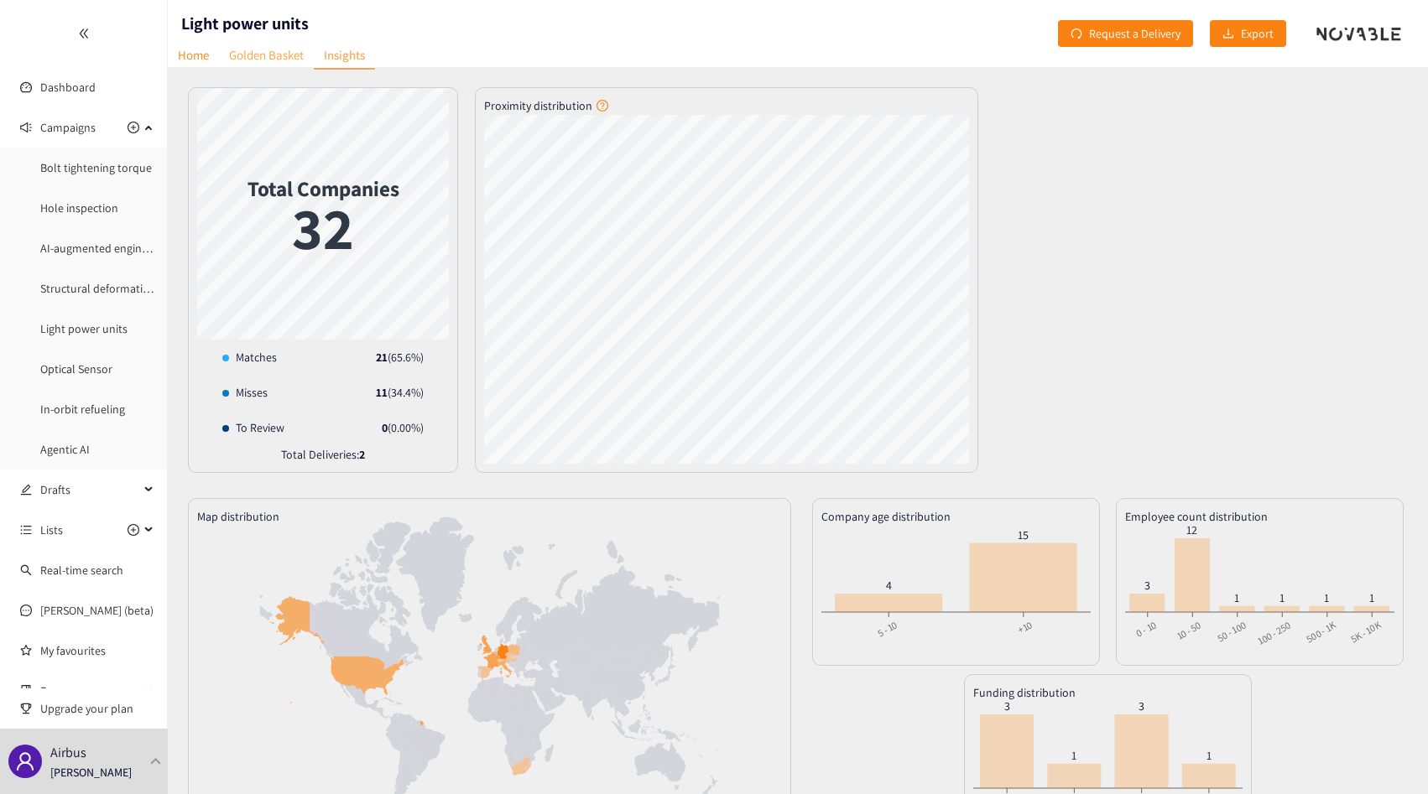
click at [265, 57] on link "Golden Basket" at bounding box center [266, 55] width 95 height 26
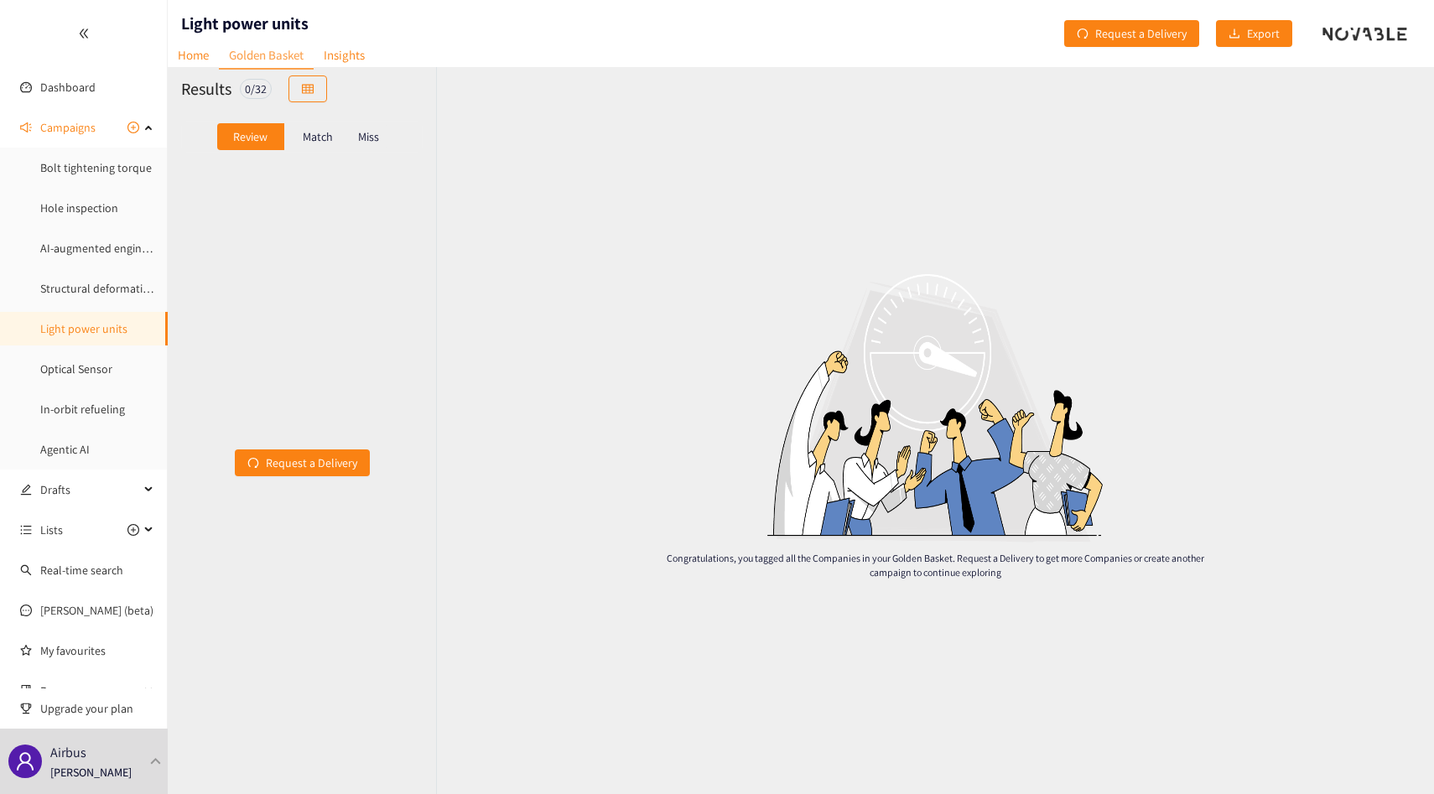
click at [322, 139] on p "Match" at bounding box center [318, 136] width 30 height 13
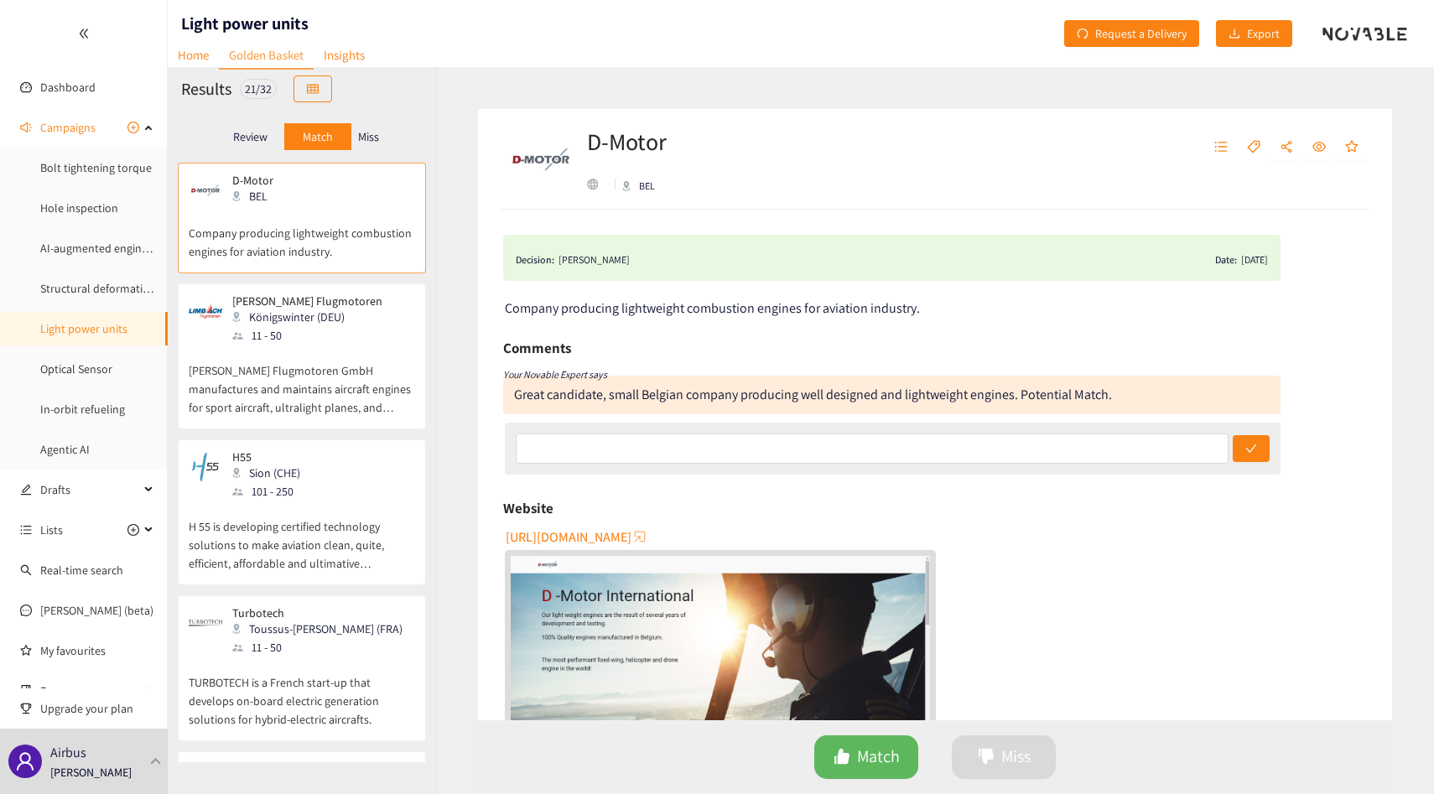
click at [377, 138] on p "Miss" at bounding box center [368, 136] width 21 height 13
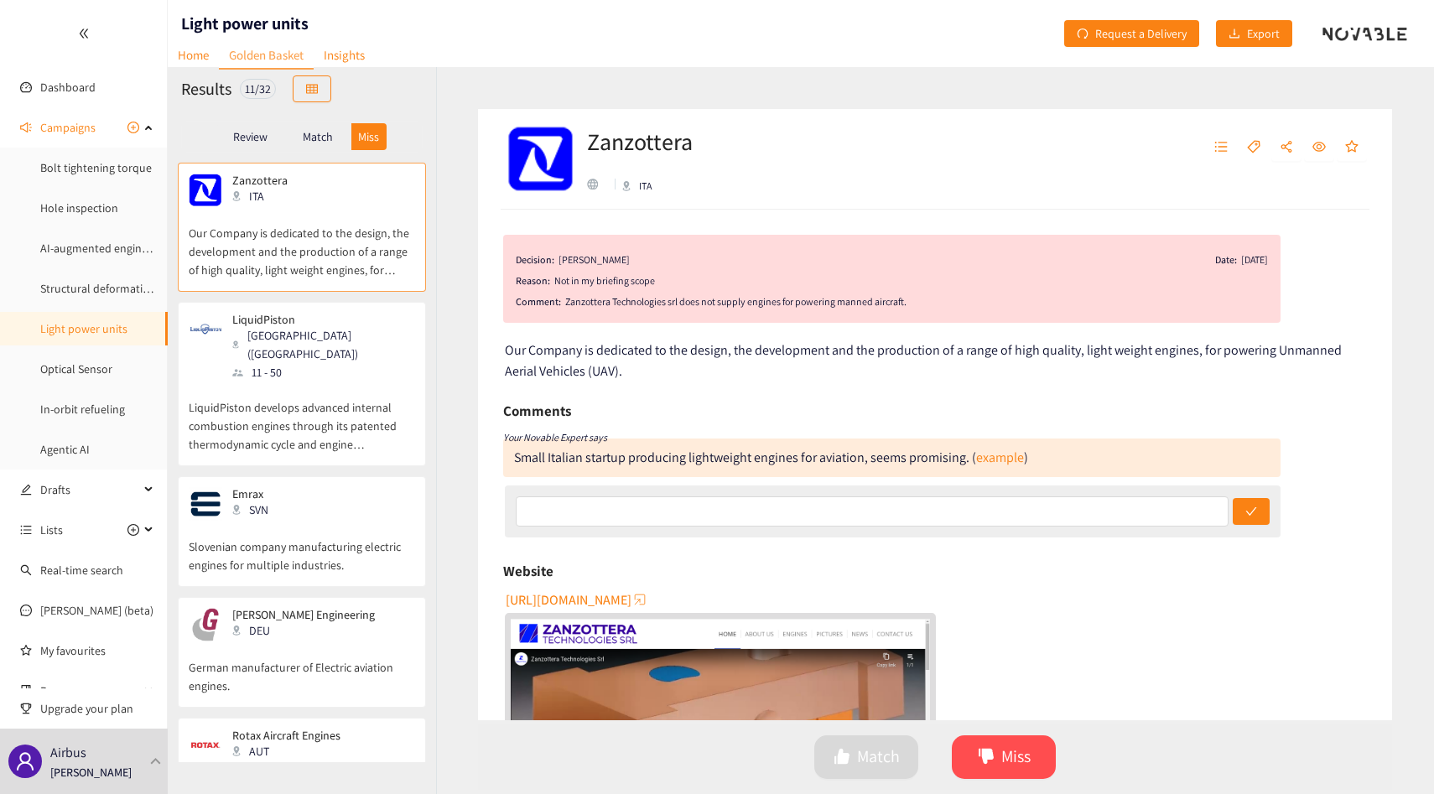
click at [331, 143] on p "Match" at bounding box center [318, 136] width 30 height 13
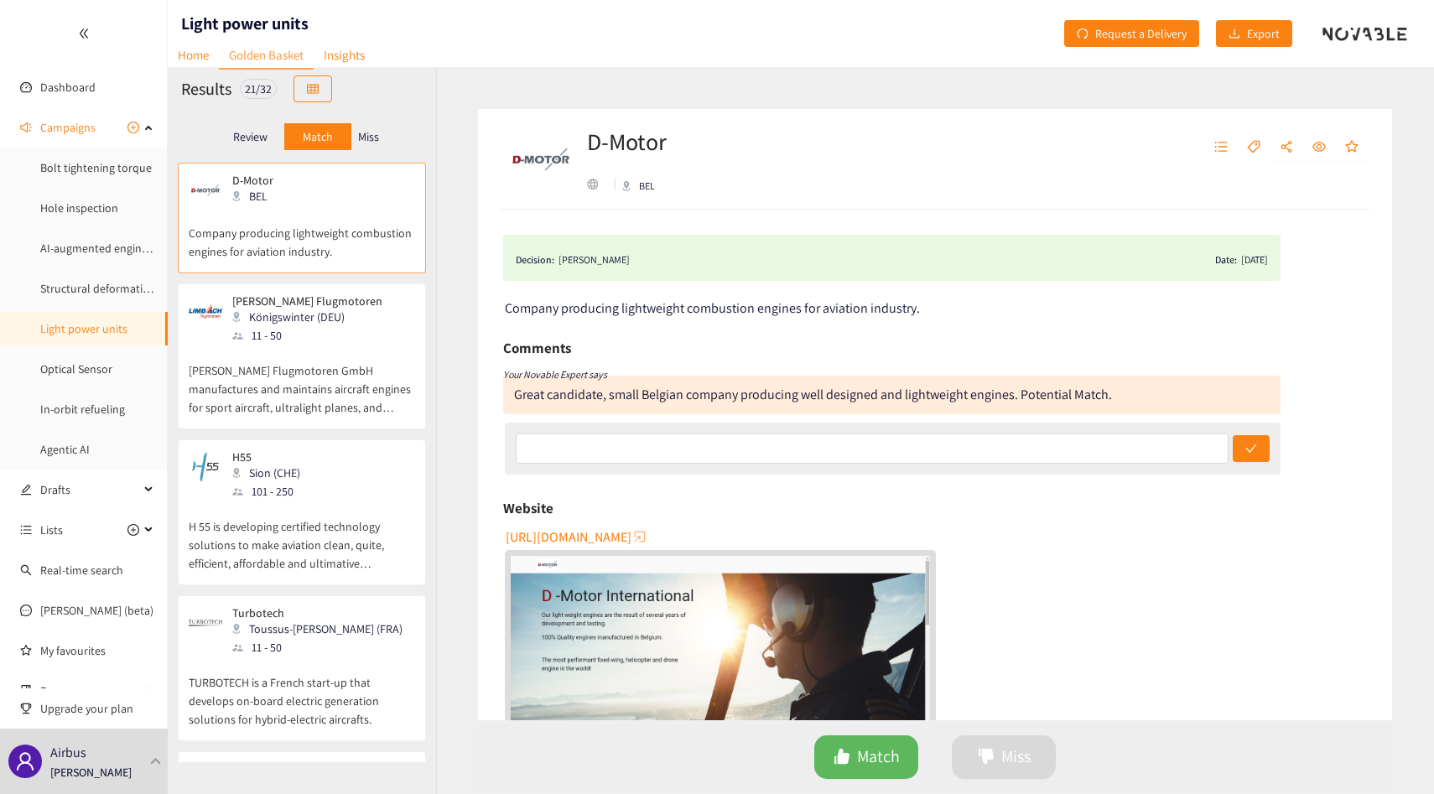
click at [393, 124] on div "Review Match Miss" at bounding box center [302, 137] width 242 height 32
click at [382, 127] on div "Miss" at bounding box center [368, 136] width 35 height 27
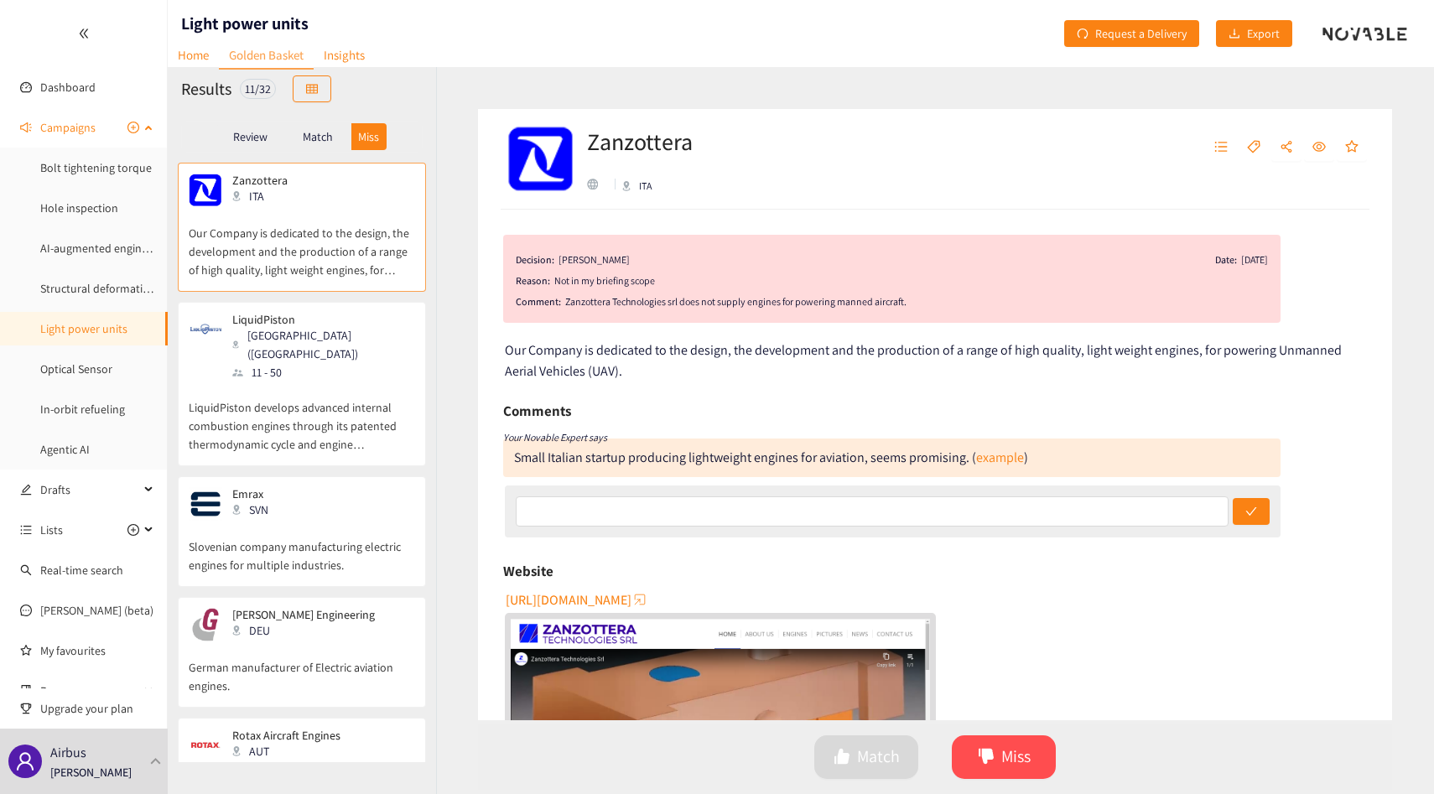
click at [101, 307] on ul "Bolt tightening torque Hole inspection AI-augmented engineering simulation tool…" at bounding box center [83, 308] width 167 height 315
click at [101, 296] on link "Structural deformation sensing for testing" at bounding box center [145, 288] width 210 height 15
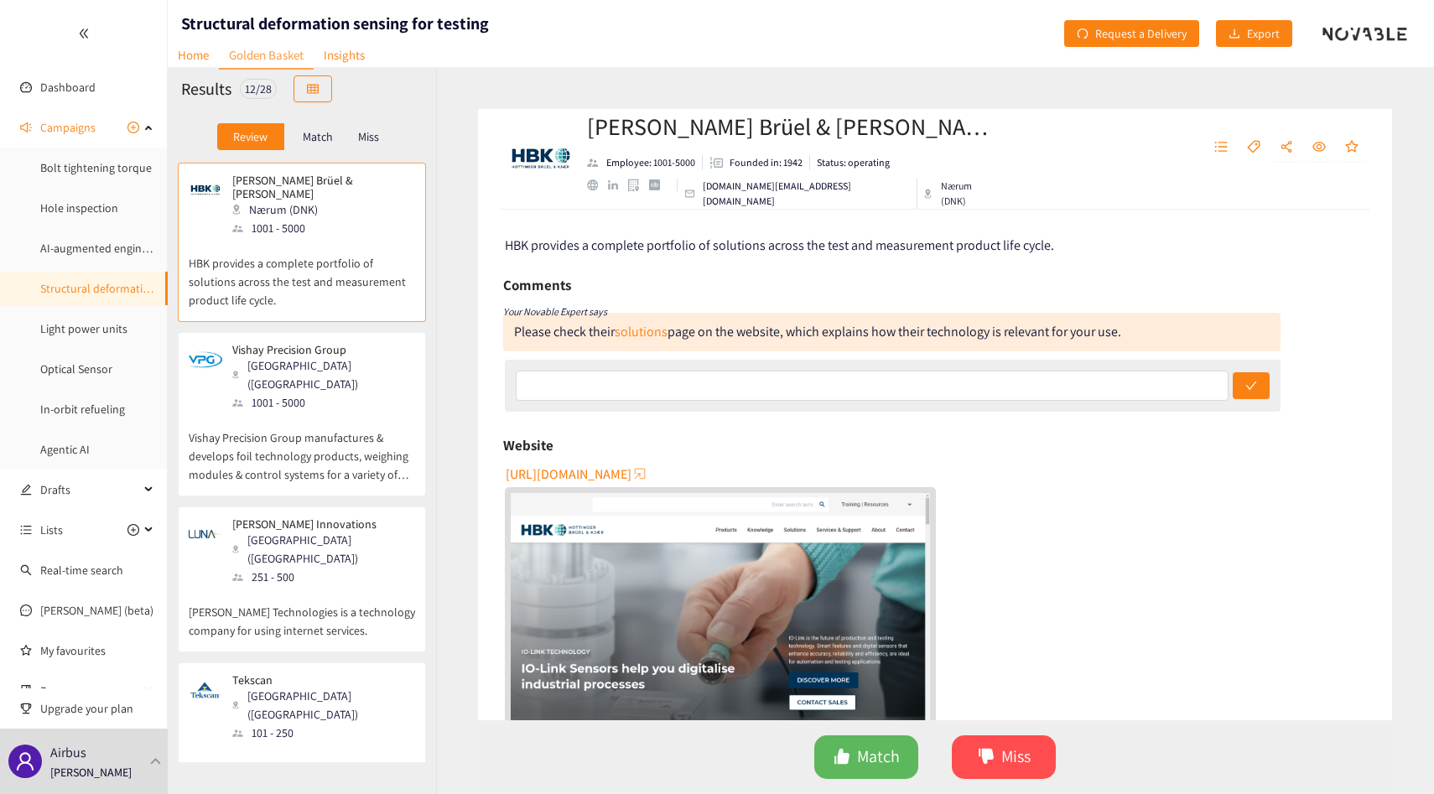
click at [282, 18] on h1 "Structural deformation sensing for testing" at bounding box center [335, 23] width 308 height 23
copy h1 "Structural deformation sensing for testing"
click at [316, 141] on p "Match" at bounding box center [318, 136] width 30 height 13
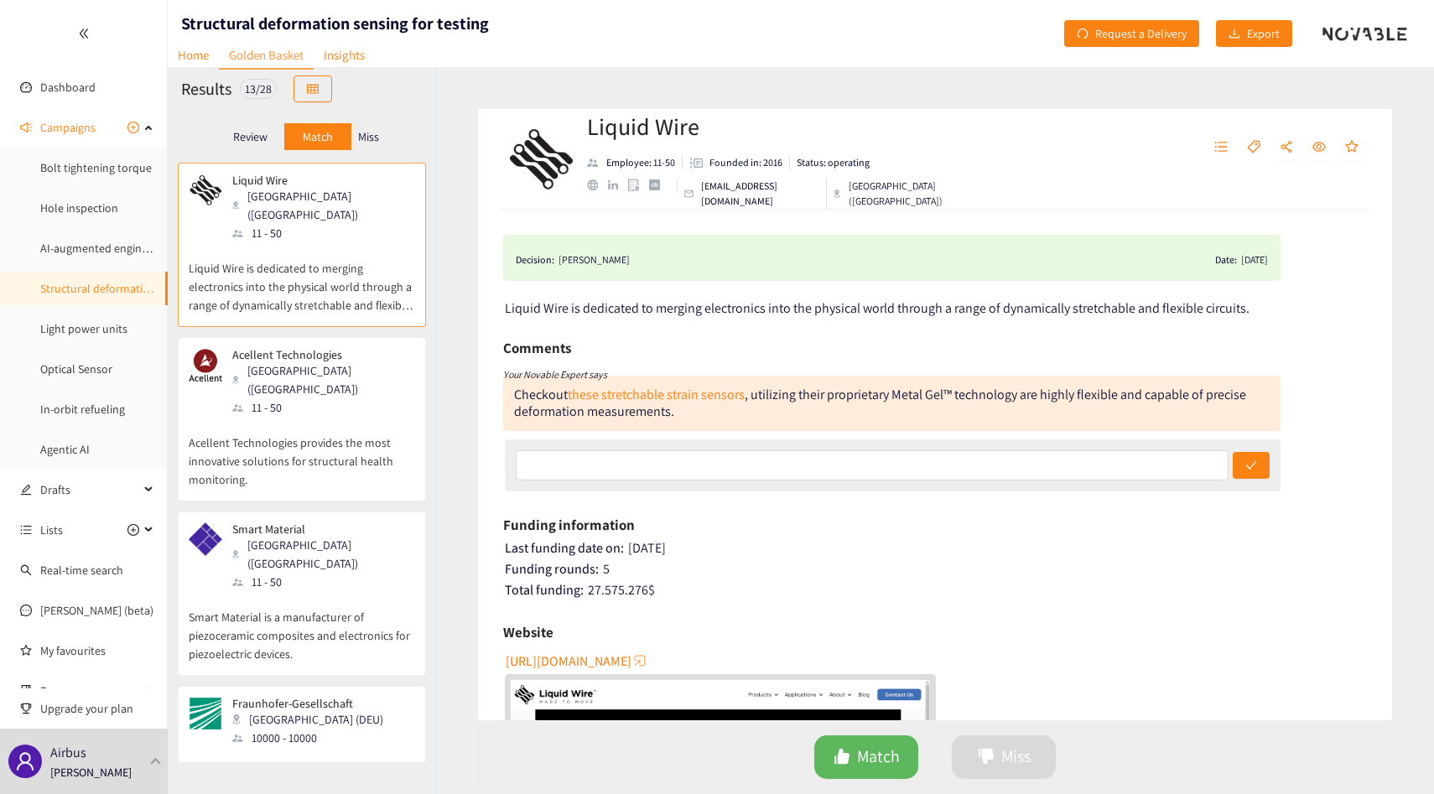
click at [373, 140] on p "Miss" at bounding box center [368, 136] width 21 height 13
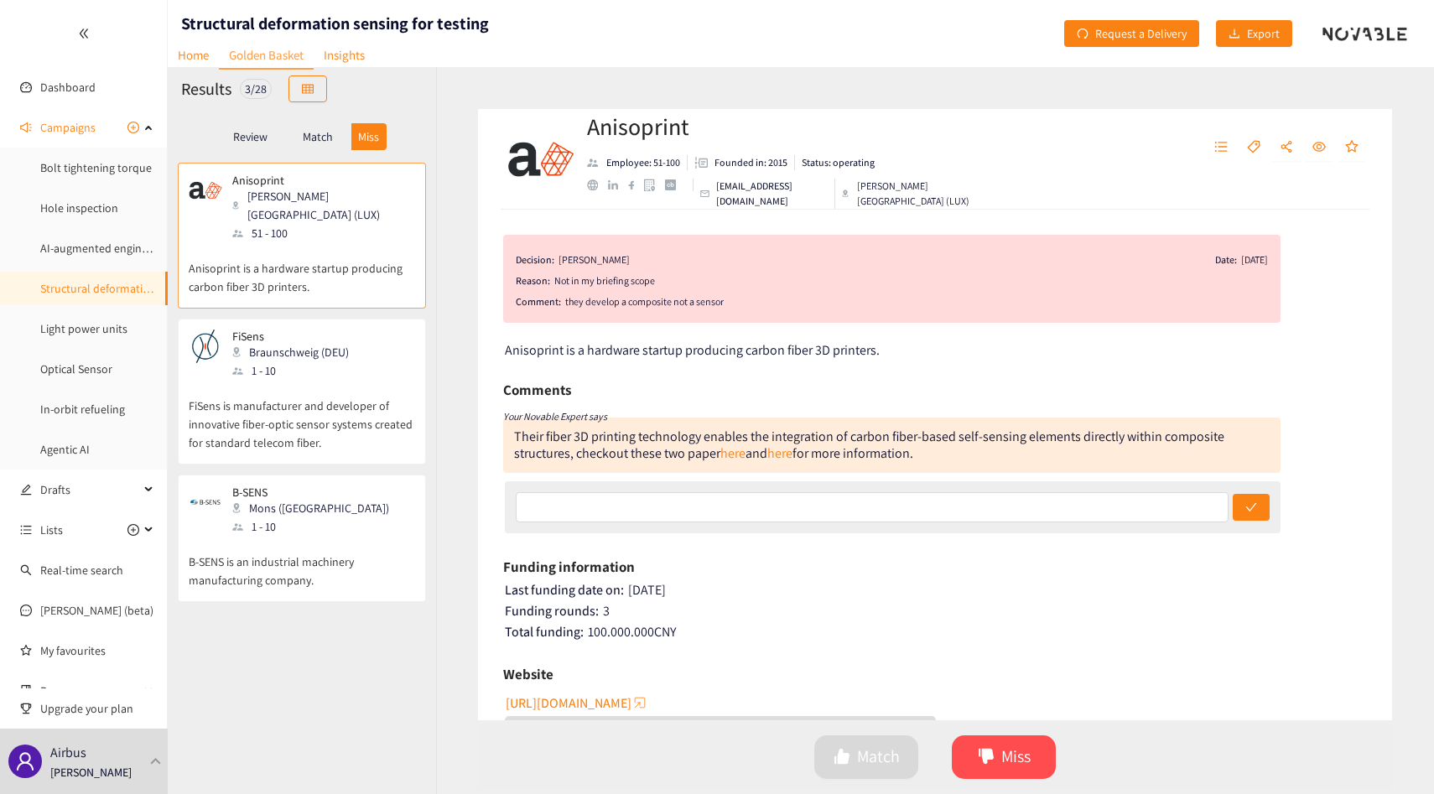
click at [244, 139] on p "Review" at bounding box center [250, 136] width 34 height 13
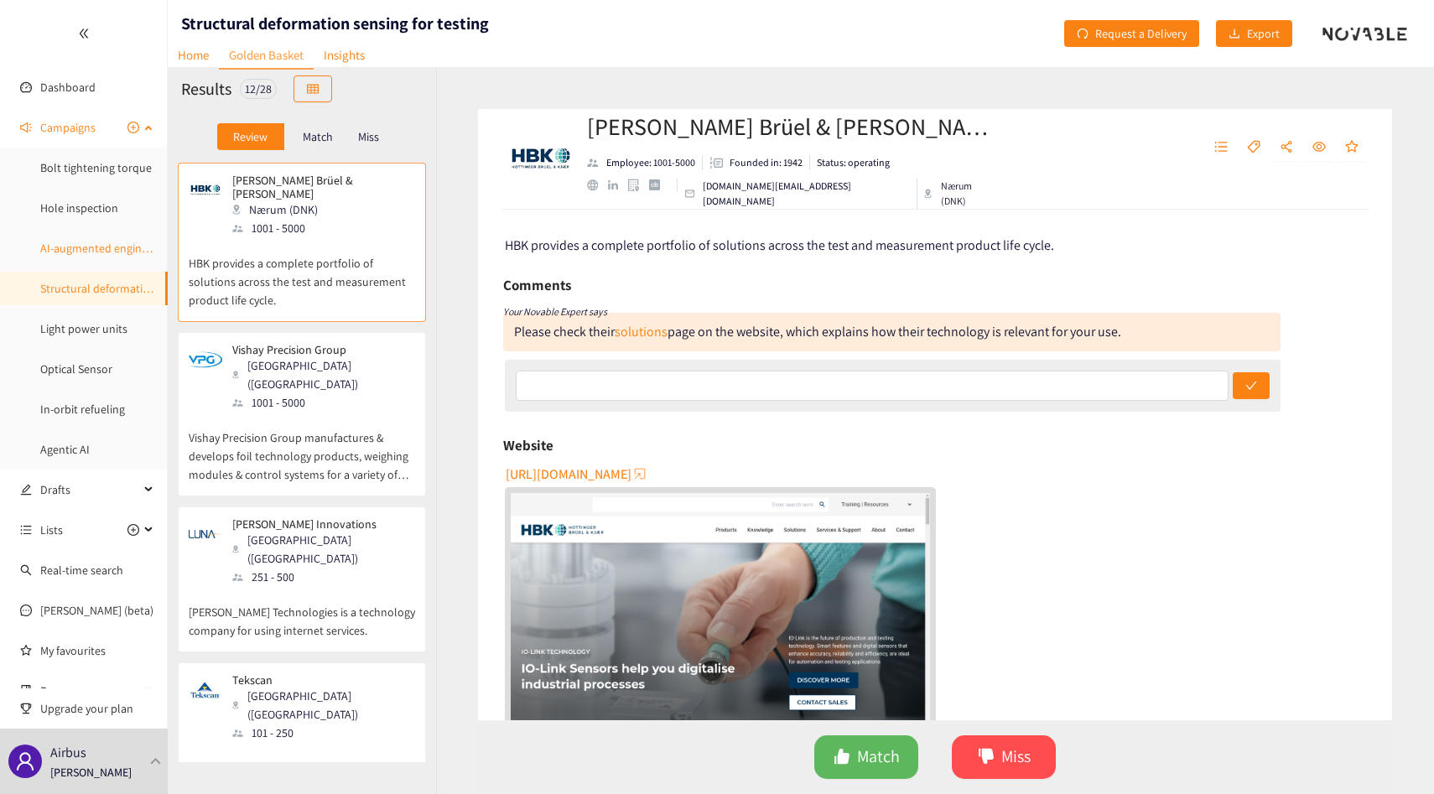
click at [85, 243] on link "AI-augmented engineering simulation tool" at bounding box center [146, 248] width 212 height 15
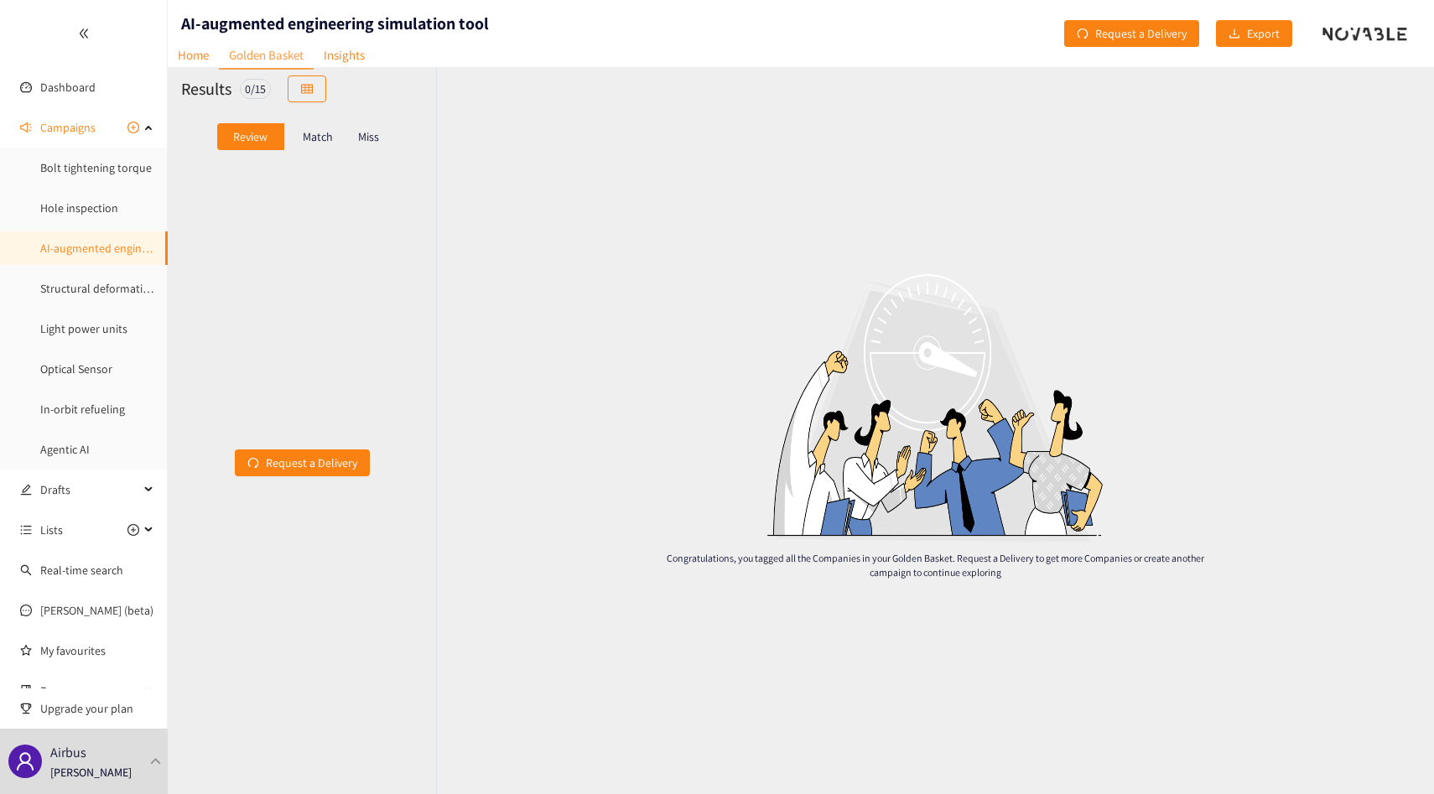
click at [325, 21] on h1 "AI-augmented engineering simulation tool" at bounding box center [335, 23] width 308 height 23
copy h1 "AI-augmented engineering simulation tool"
click at [316, 148] on div "Match" at bounding box center [317, 136] width 67 height 27
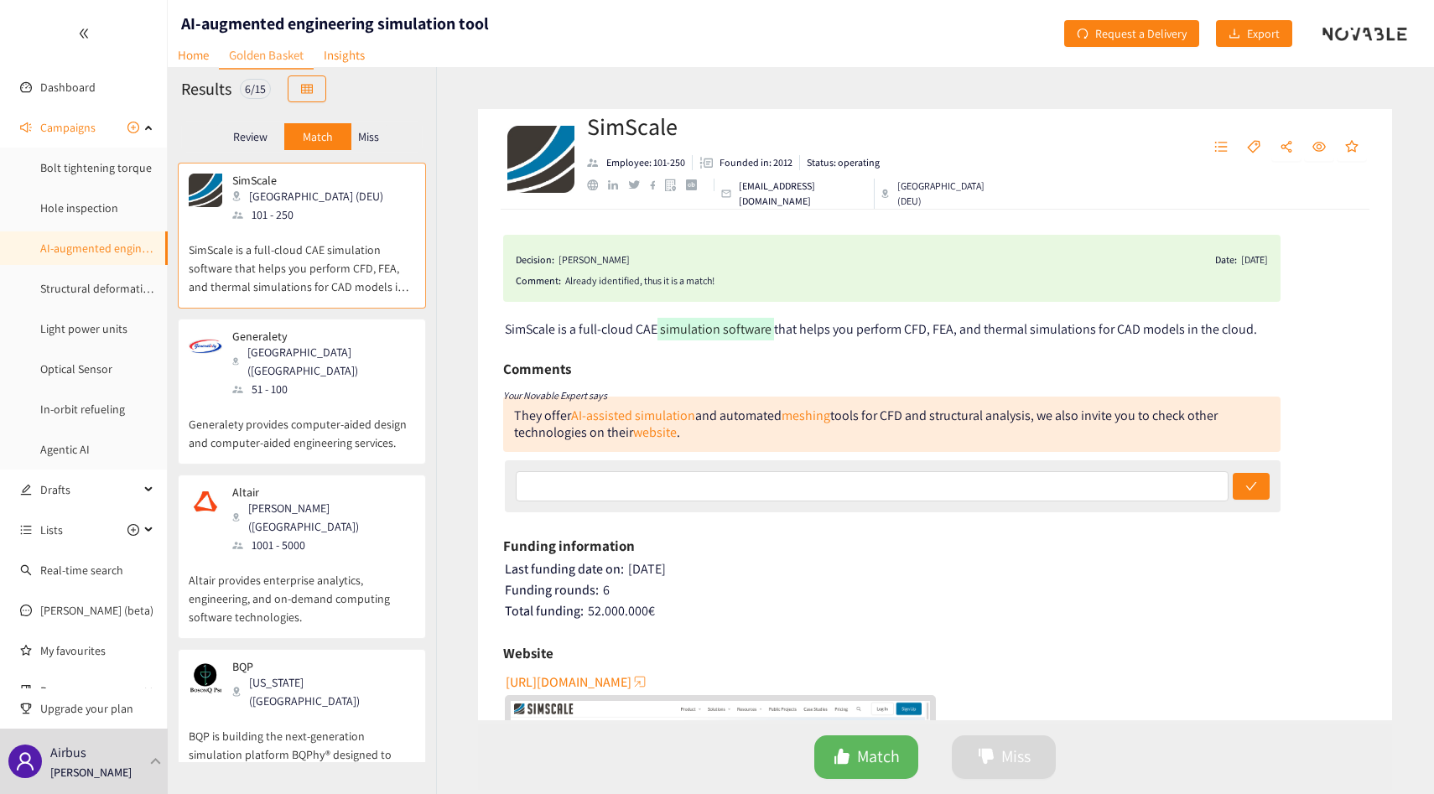
click at [370, 135] on p "Miss" at bounding box center [368, 136] width 21 height 13
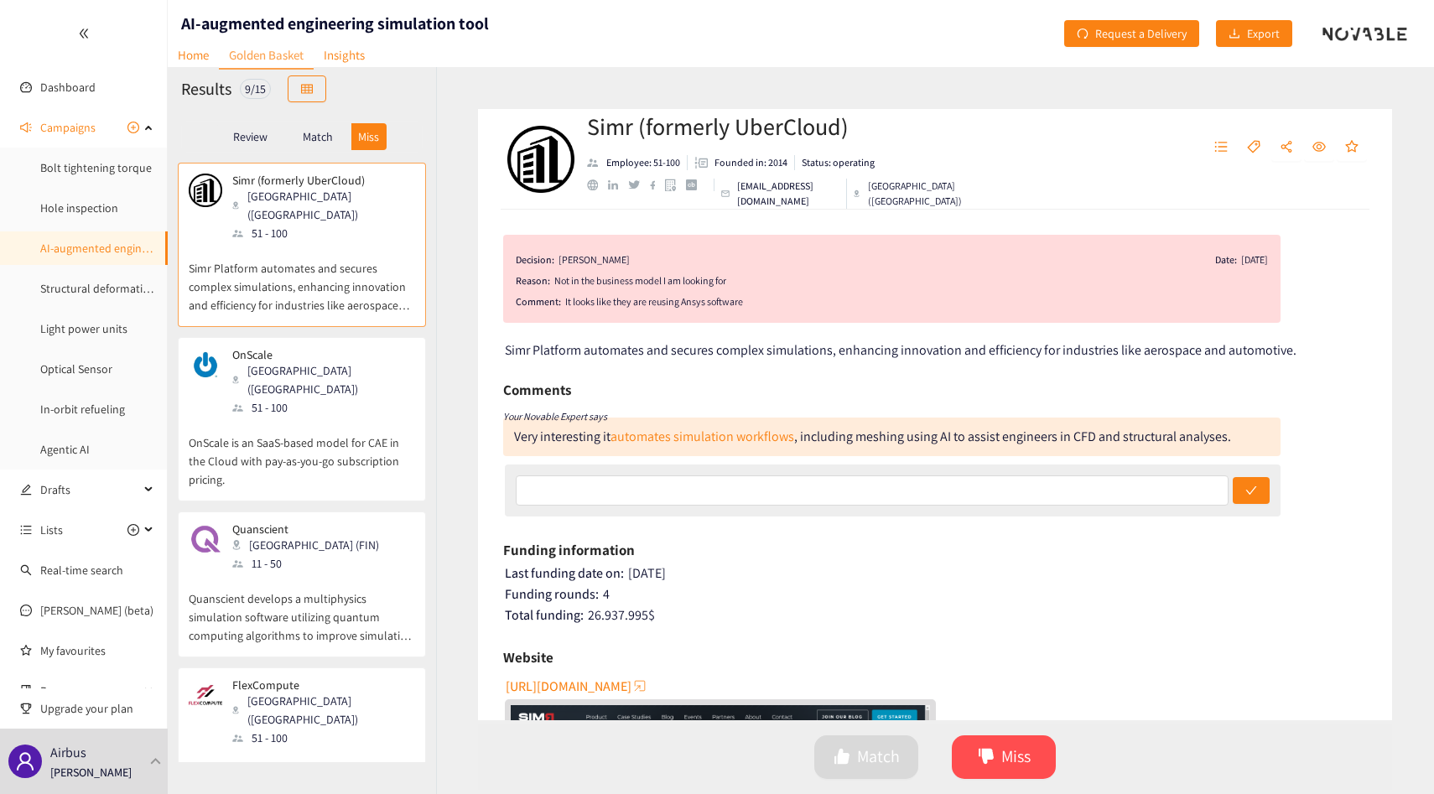
click at [321, 132] on p "Match" at bounding box center [318, 136] width 30 height 13
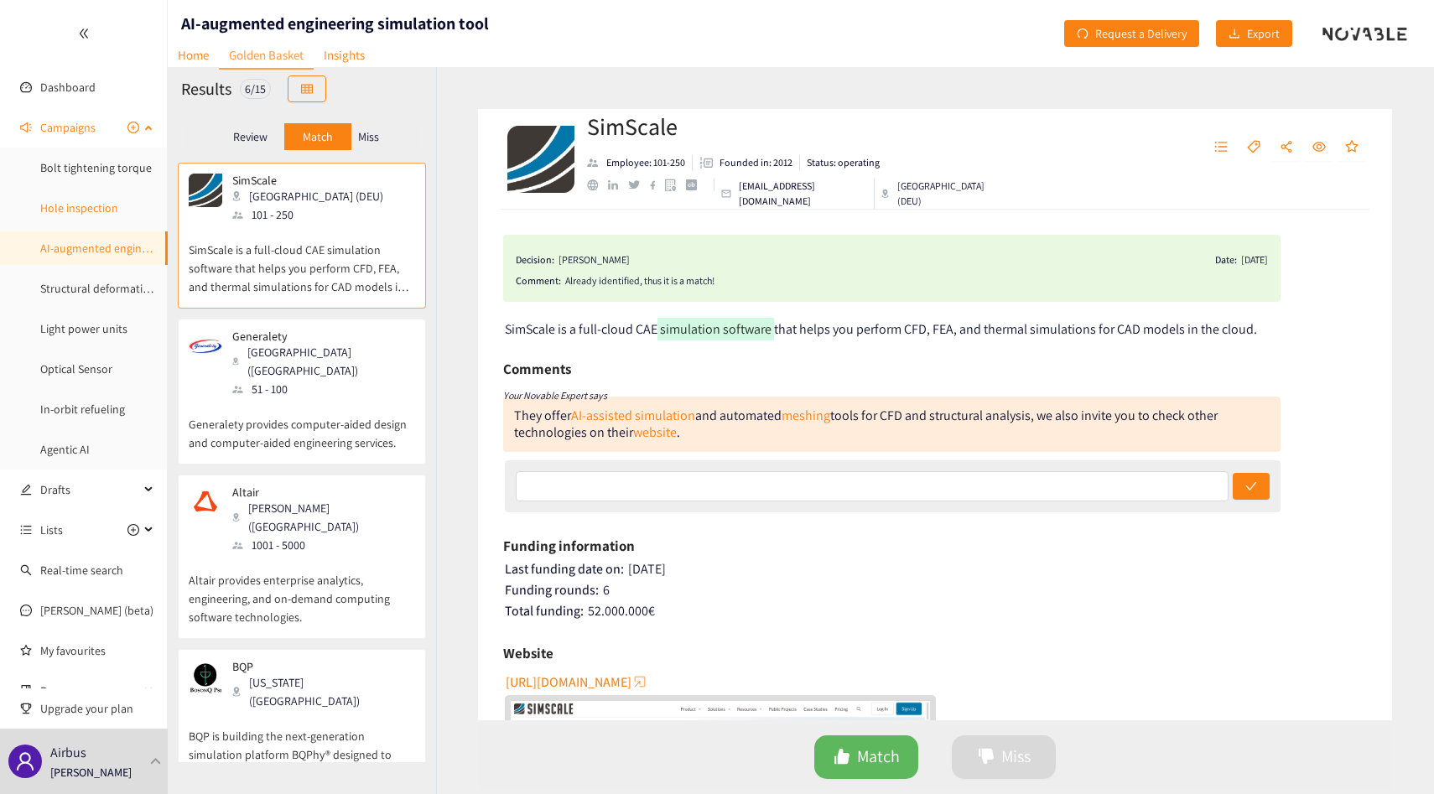
click at [88, 208] on link "Hole inspection" at bounding box center [79, 207] width 78 height 15
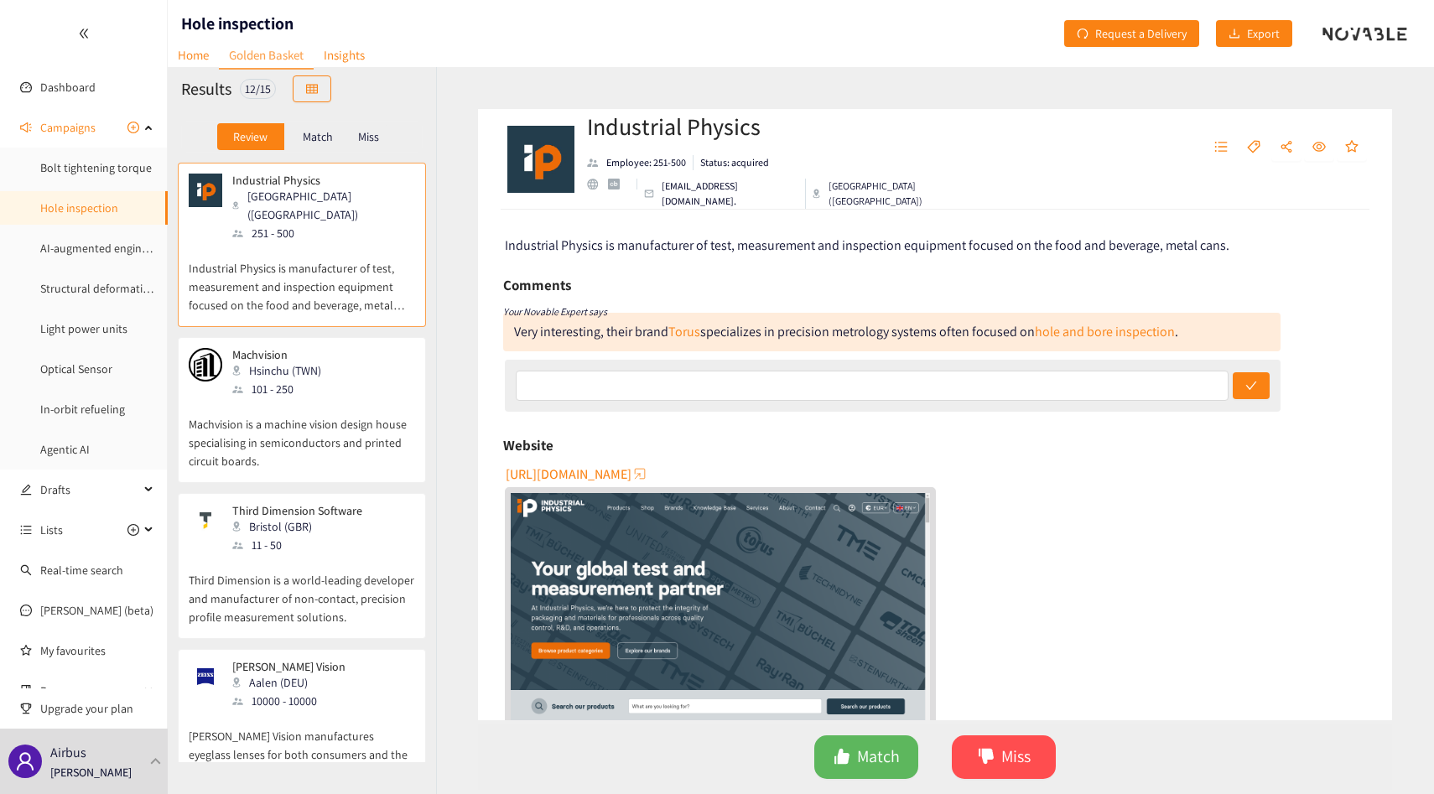
click at [258, 18] on h1 "Hole inspection" at bounding box center [237, 23] width 112 height 23
copy h1 "Hole inspection"
click at [321, 134] on p "Match" at bounding box center [318, 136] width 30 height 13
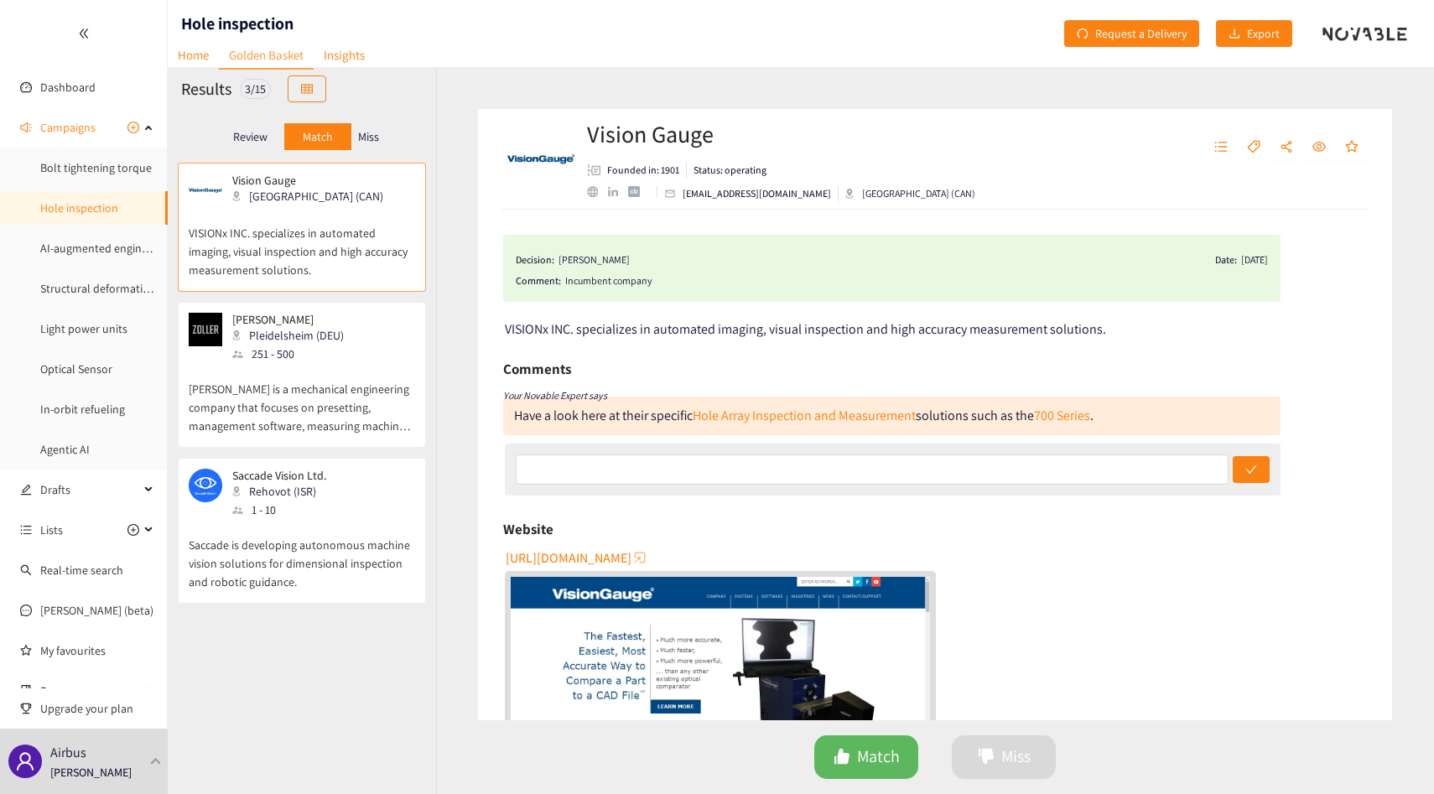
click at [362, 140] on p "Miss" at bounding box center [368, 136] width 21 height 13
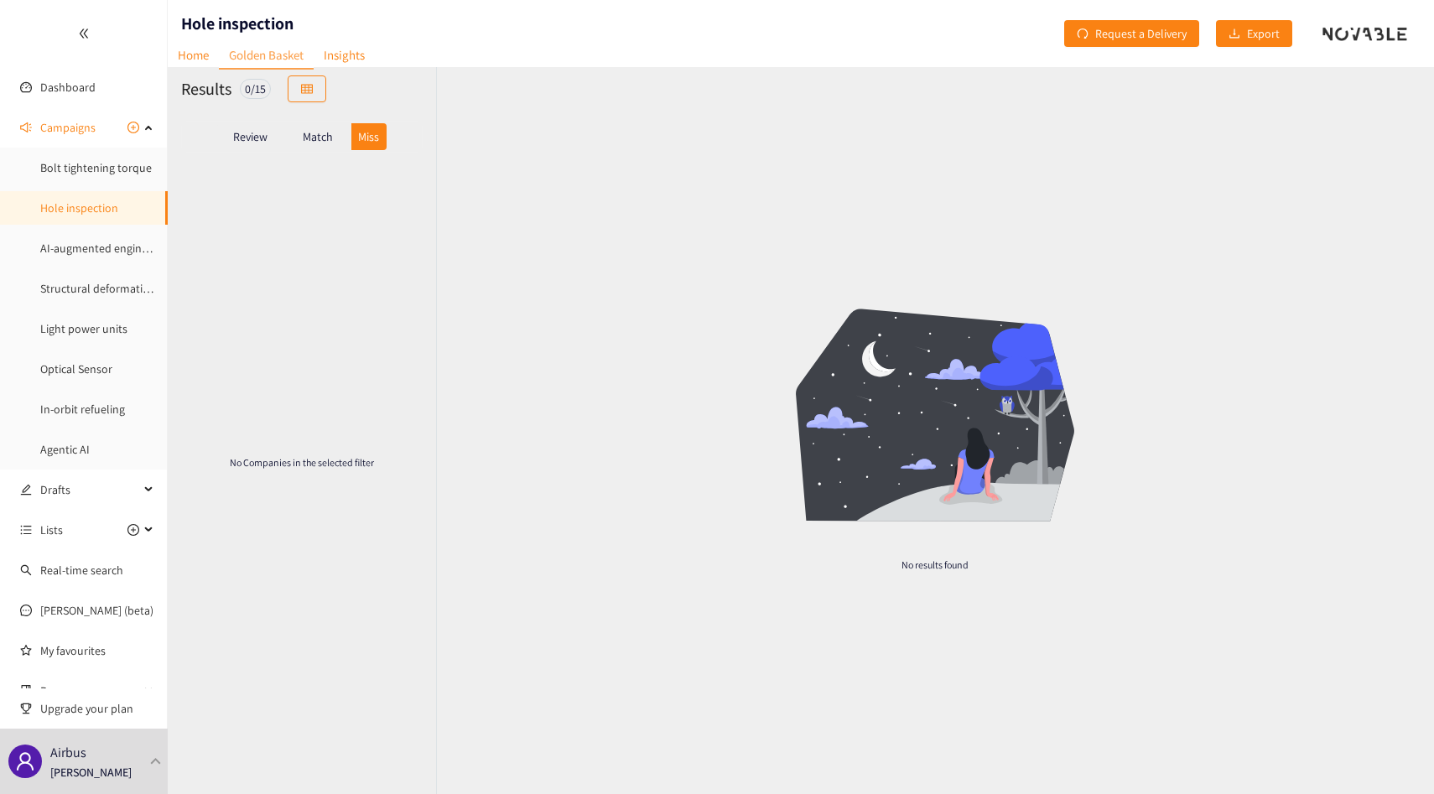
click at [228, 137] on div "Review" at bounding box center [250, 136] width 67 height 27
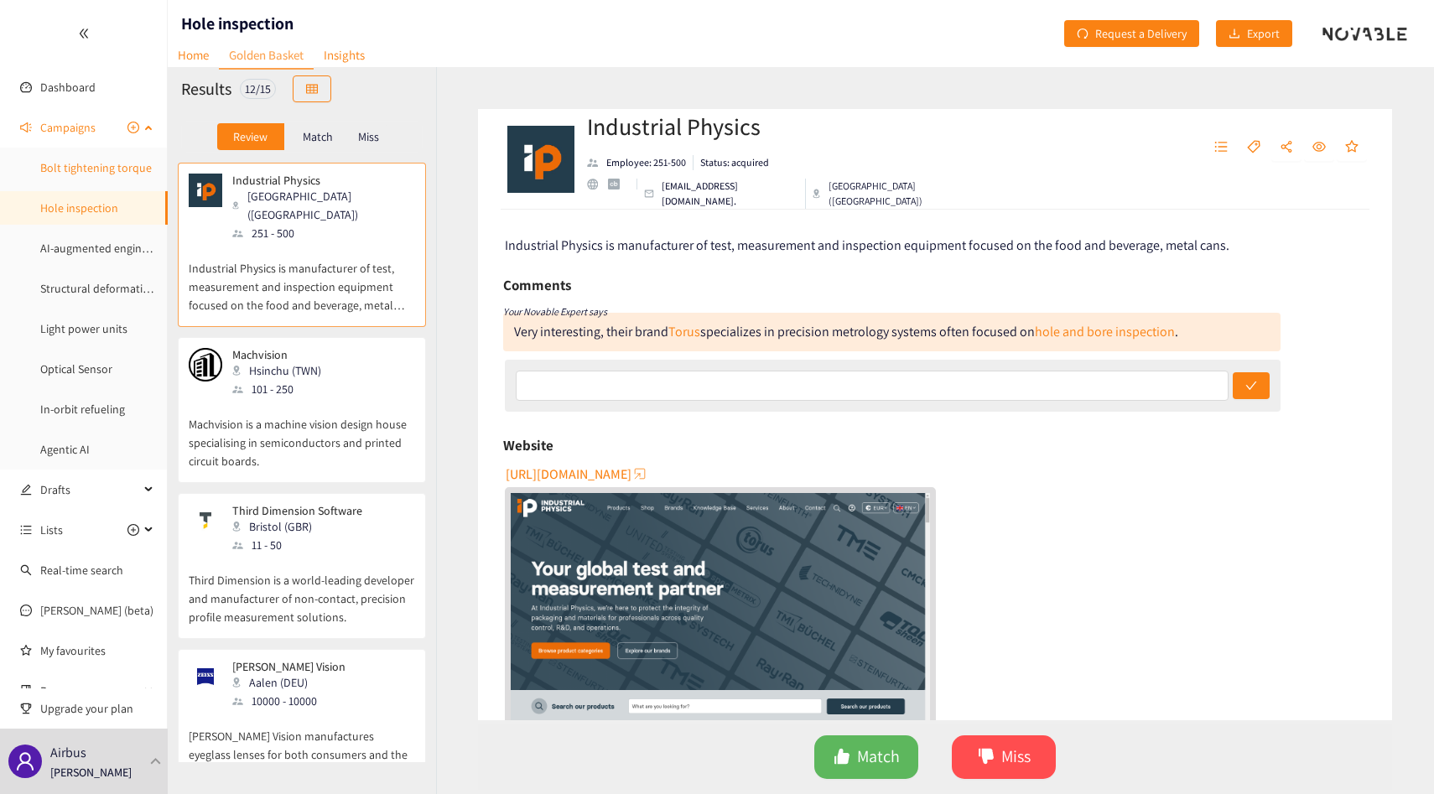
click at [104, 169] on link "Bolt tightening torque" at bounding box center [96, 167] width 112 height 15
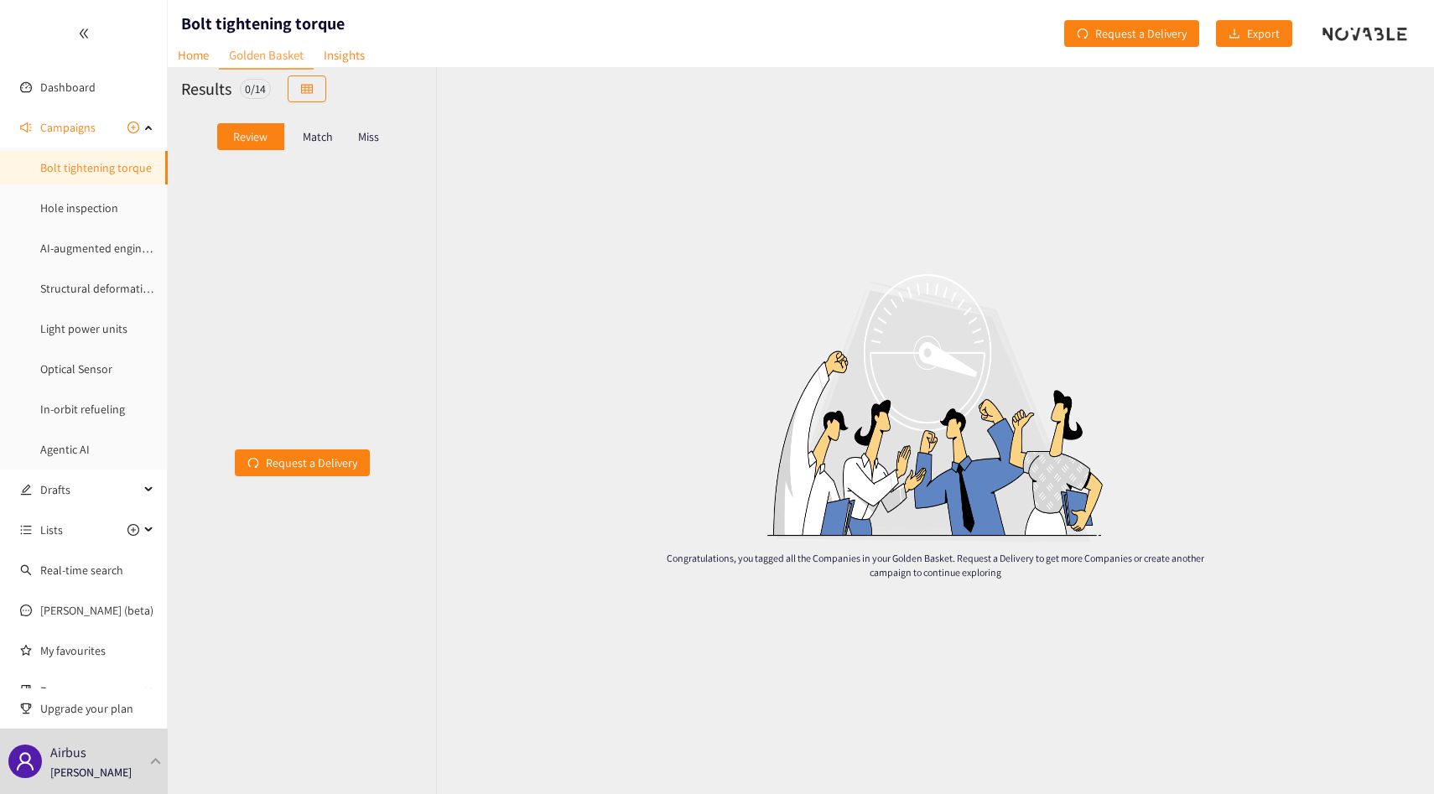
click at [235, 9] on div "Bolt tightening torque" at bounding box center [256, 33] width 177 height 67
copy h1 "Bolt tightening torque"
click at [324, 144] on div "Match" at bounding box center [317, 136] width 67 height 27
